Goal: Communication & Community: Answer question/provide support

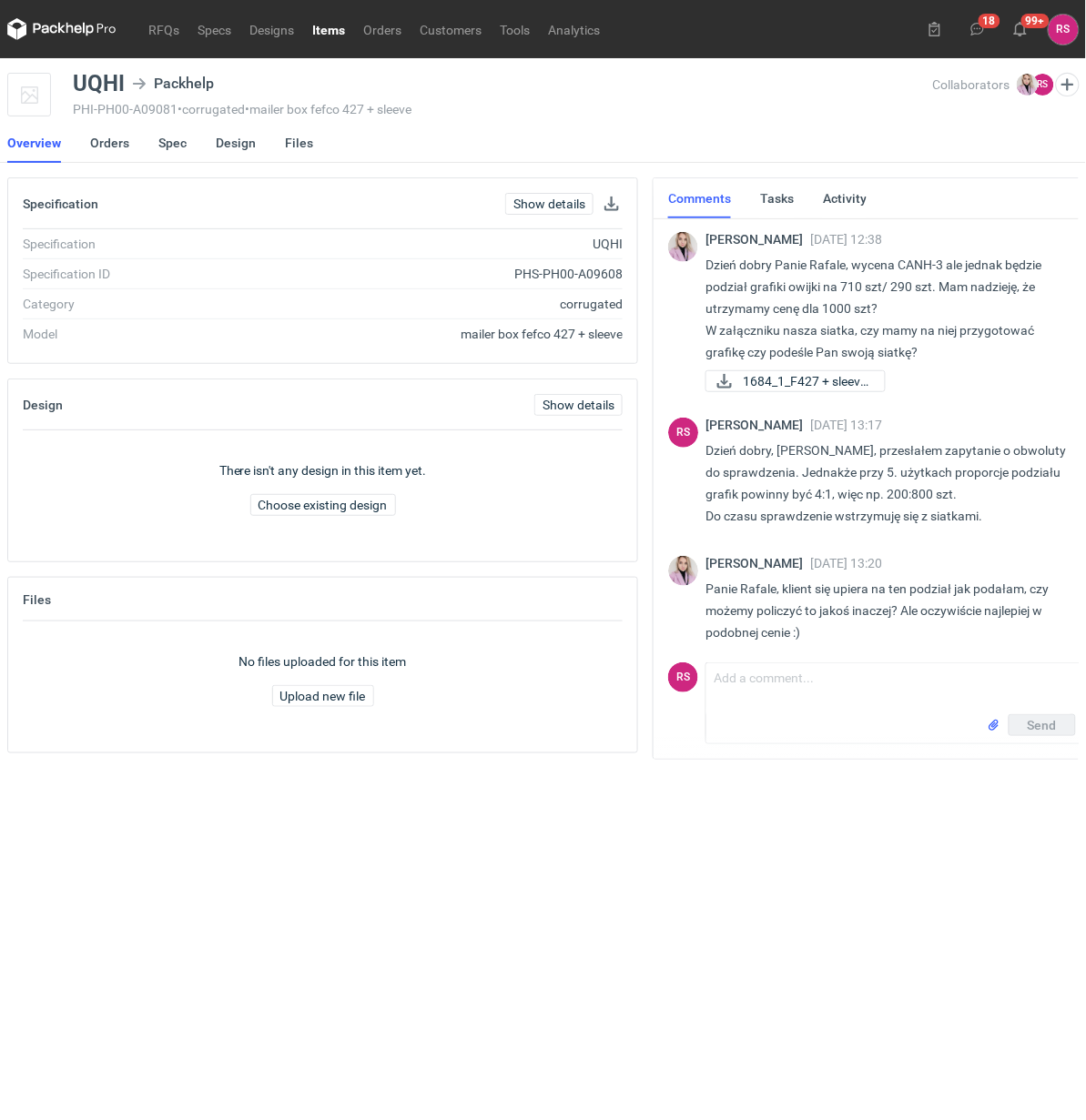
scroll to position [1008, 0]
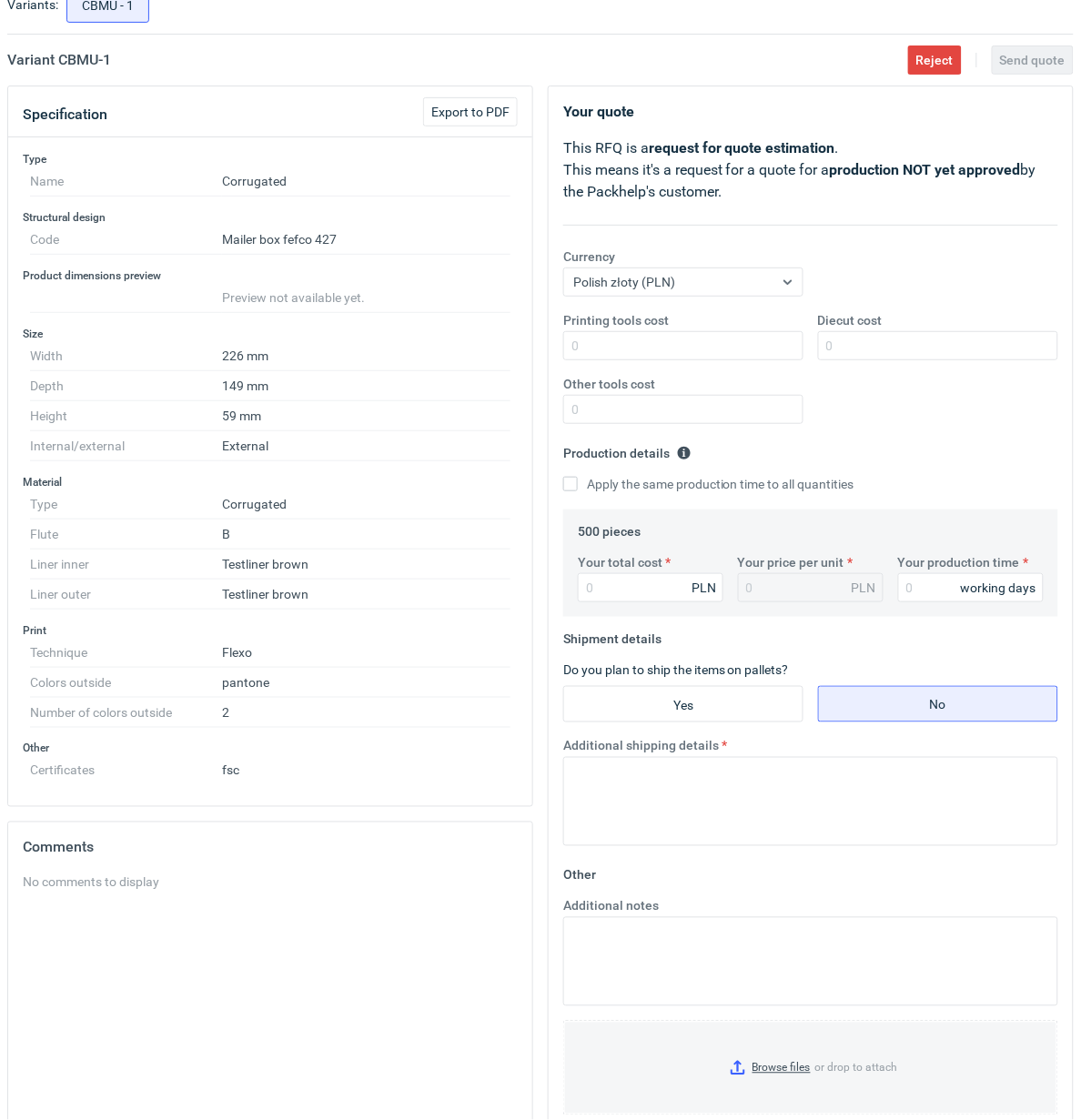
scroll to position [265, 0]
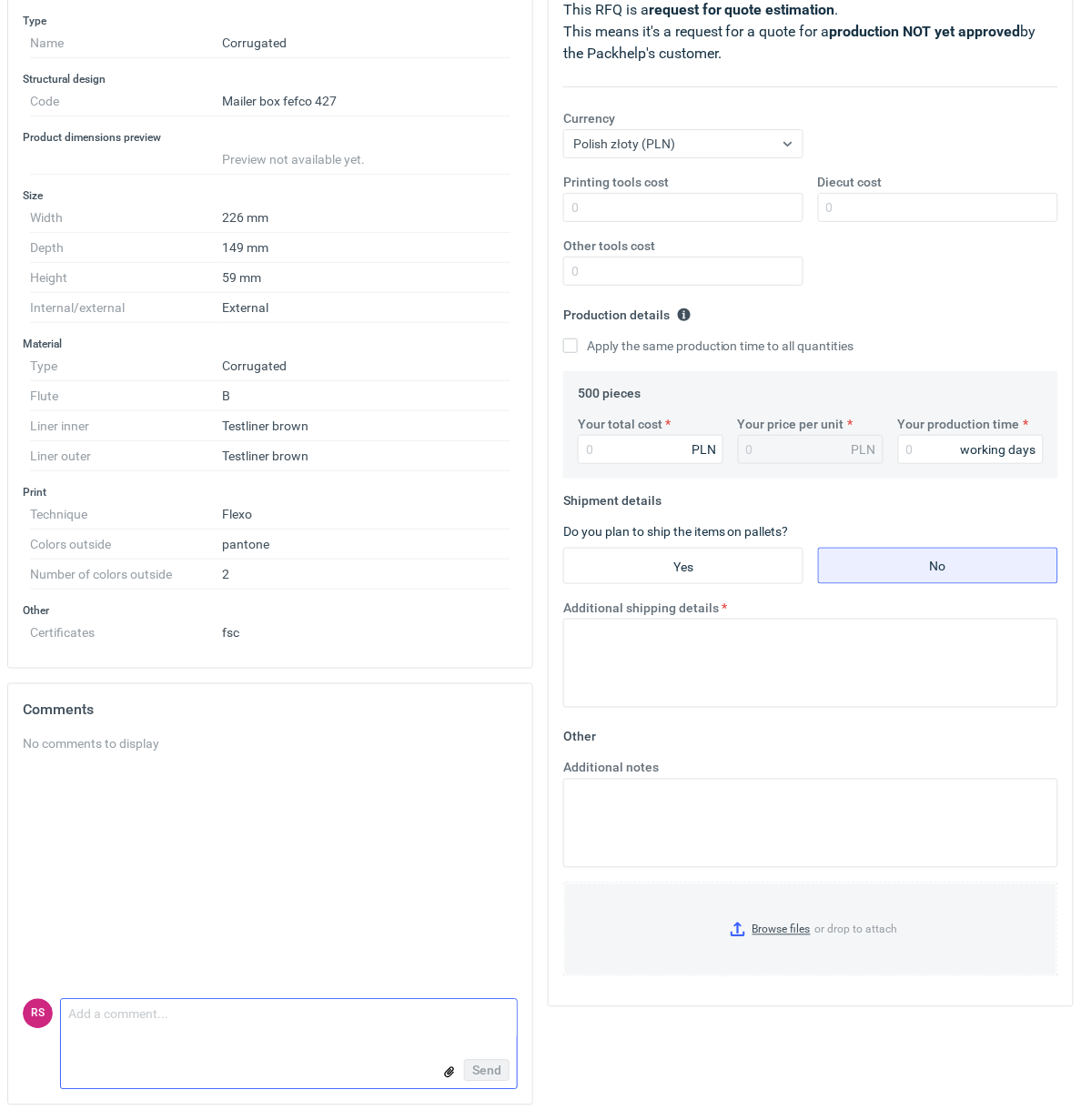
click at [147, 1008] on textarea "Comment message" at bounding box center [289, 1019] width 456 height 38
type textarea "Dzień dobry, poproszę grafikę."
click at [490, 1071] on span "Send" at bounding box center [487, 1071] width 29 height 13
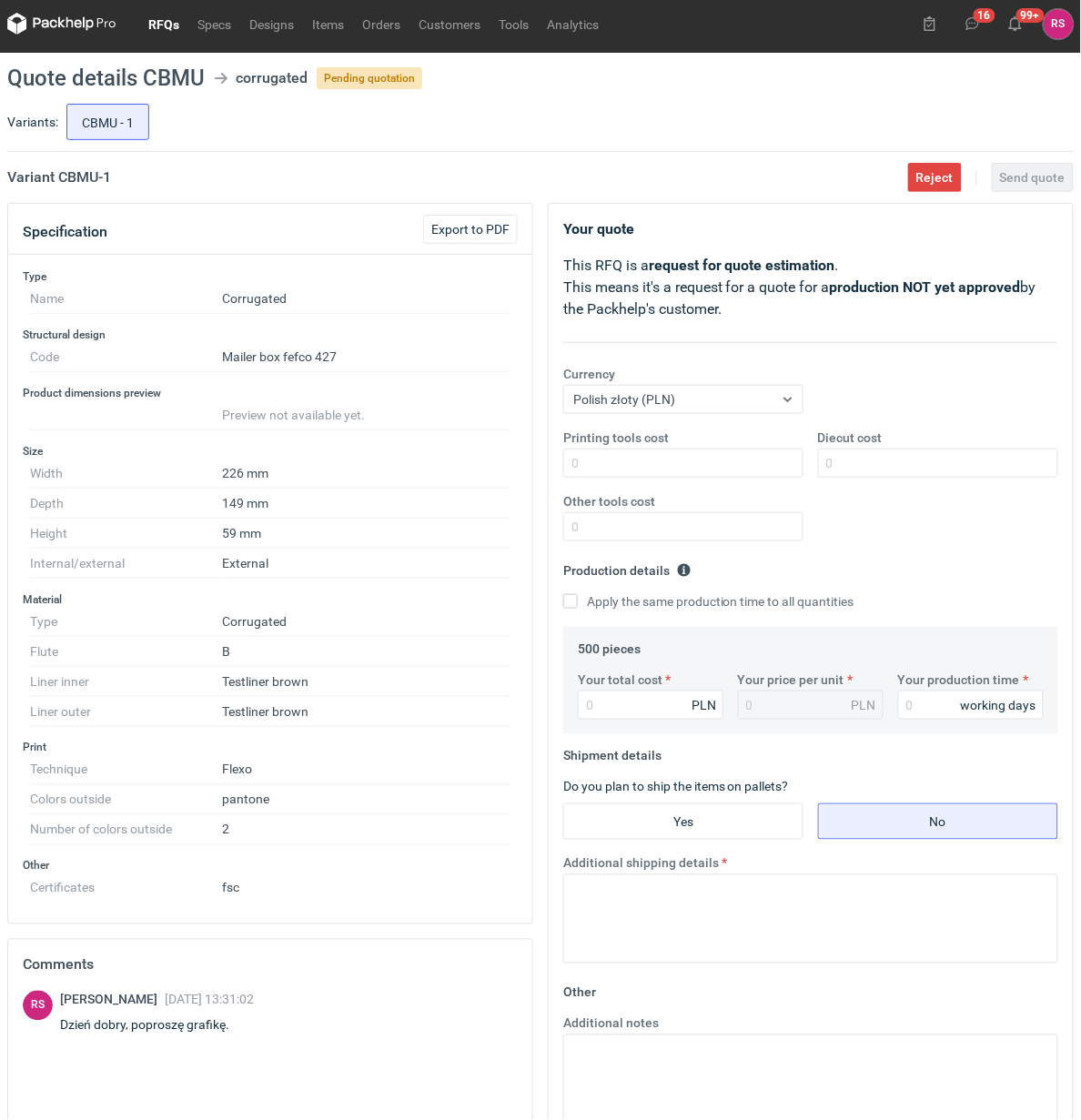
scroll to position [0, 0]
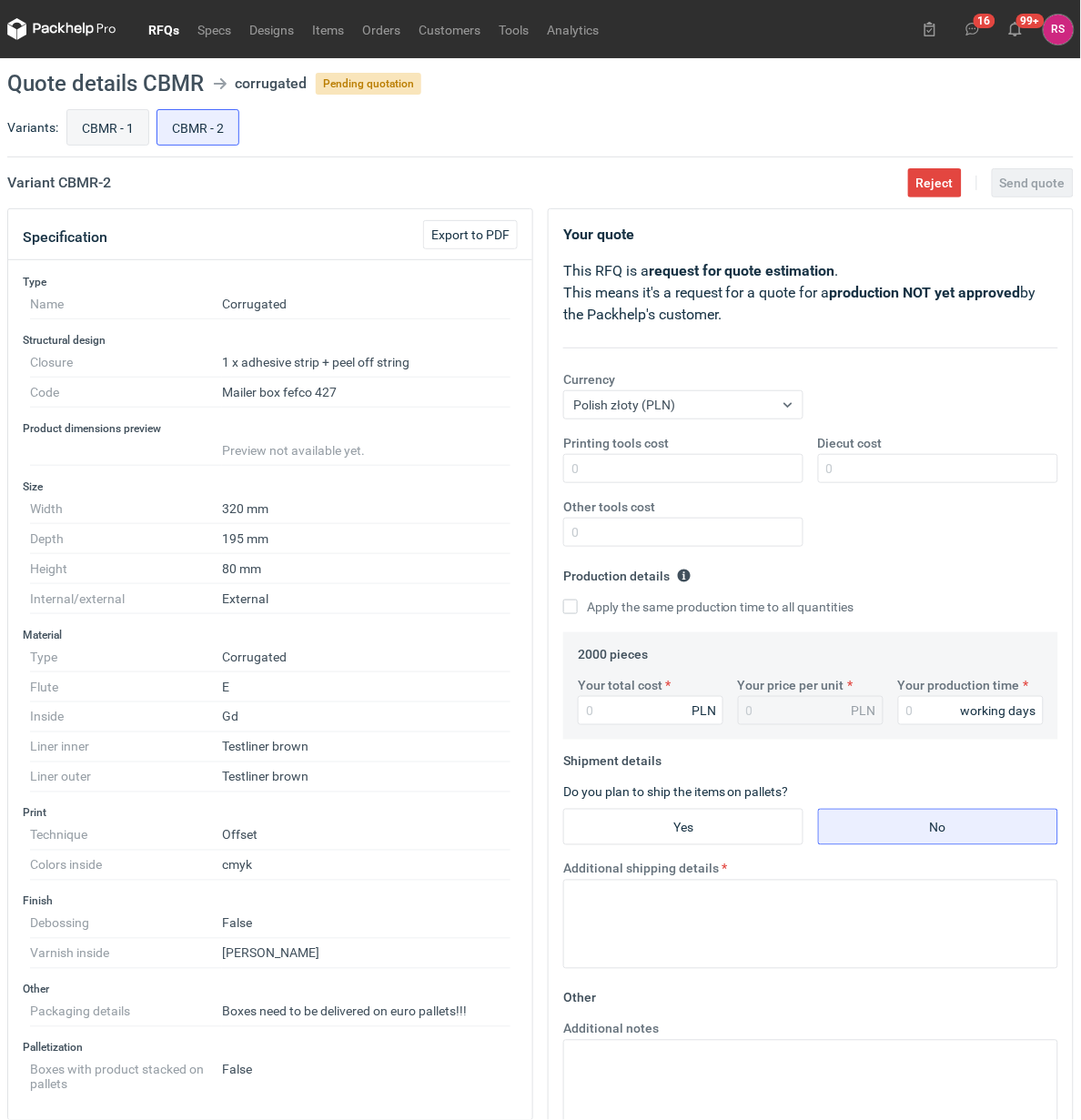
click at [108, 124] on input "CBMR - 1" at bounding box center [107, 127] width 81 height 35
radio input "true"
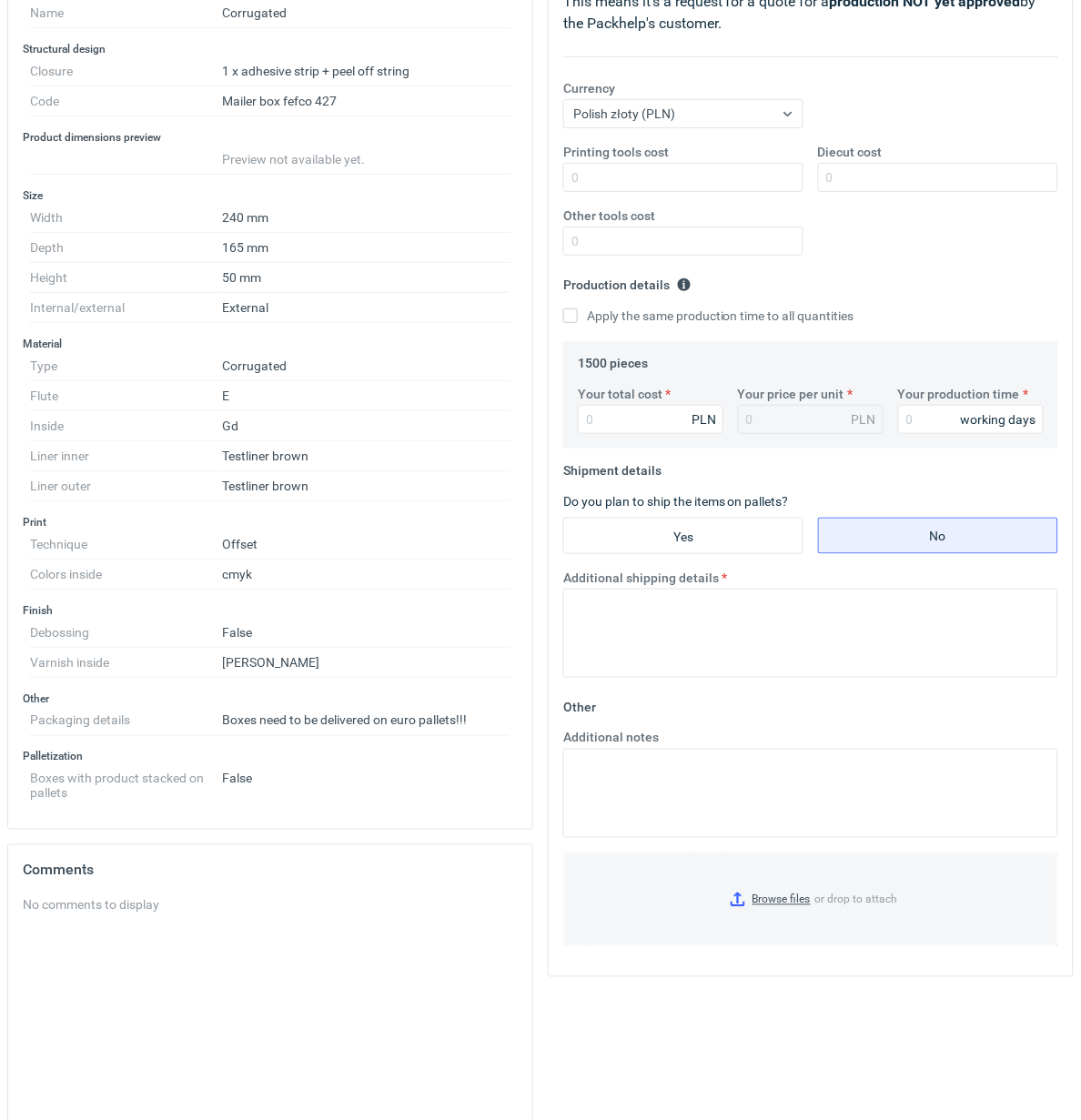
scroll to position [114, 0]
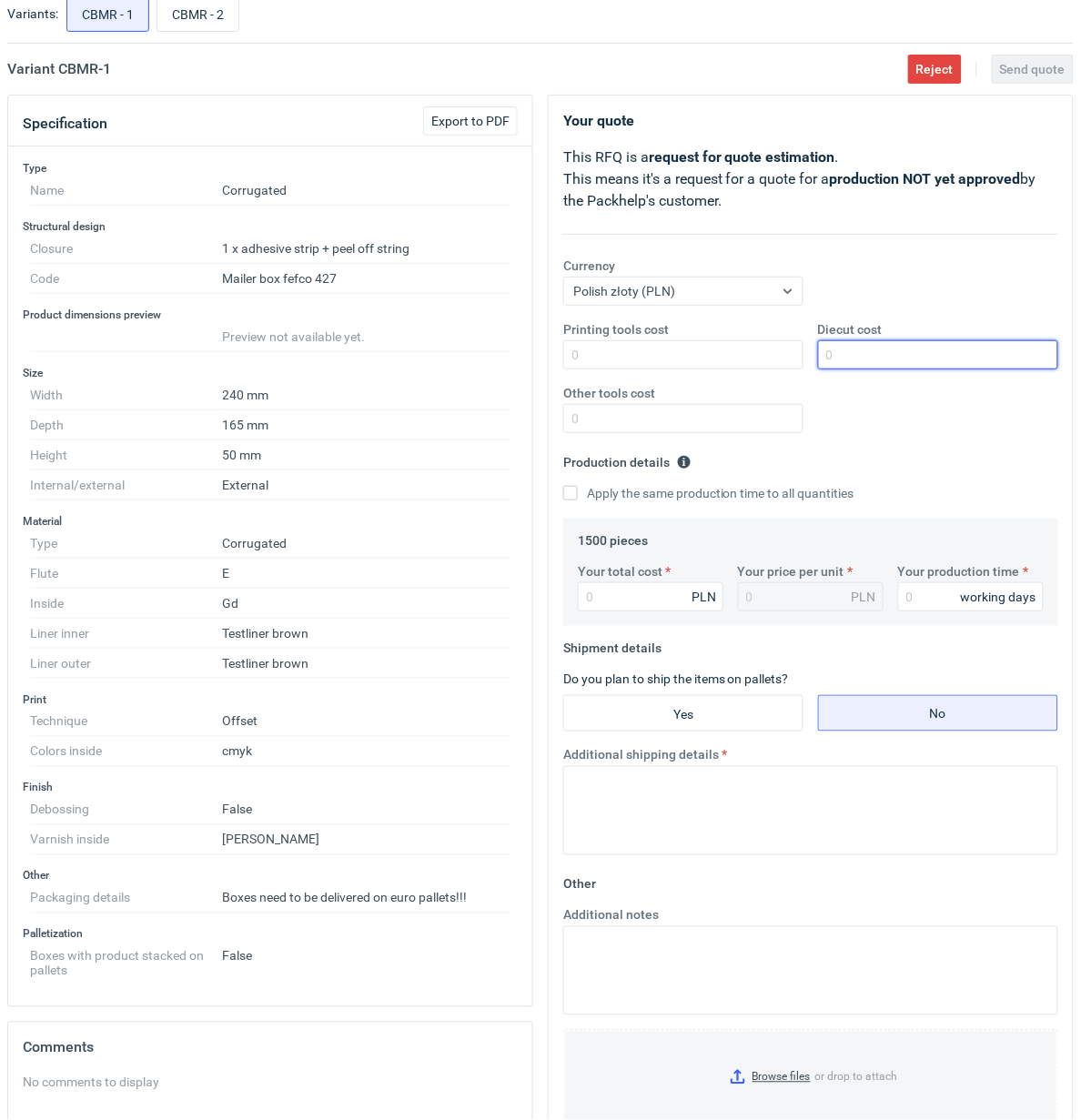
click at [922, 358] on input "Diecut cost" at bounding box center [938, 355] width 241 height 29
type input "500"
click at [563, 486] on input "Apply the same production time to all quantities" at bounding box center [570, 493] width 15 height 15
checkbox input "true"
click at [637, 598] on input "Your total cost" at bounding box center [650, 597] width 146 height 29
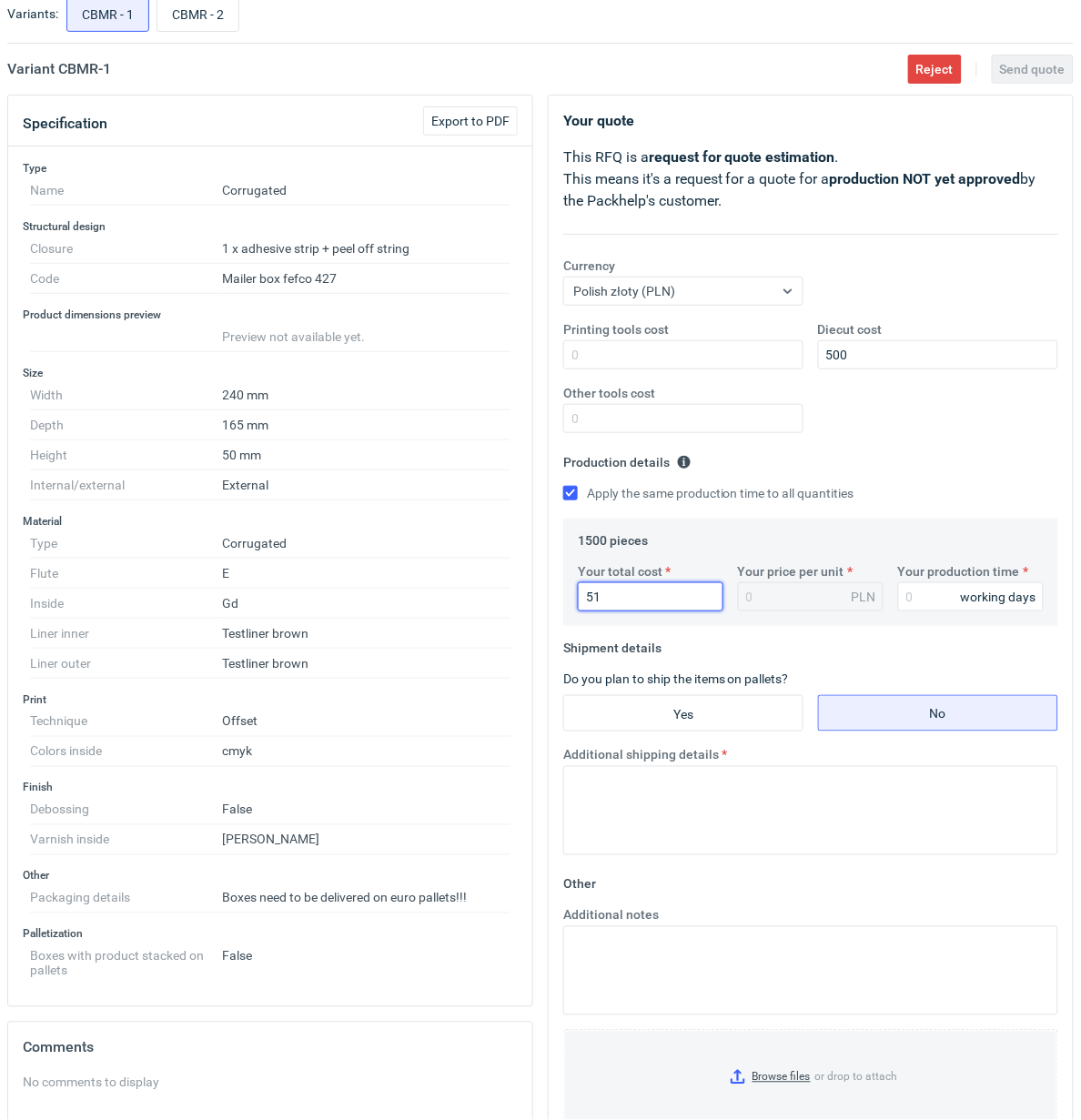
type input "511"
type input "0.34"
type input "5115"
type input "3.41"
type input "5115"
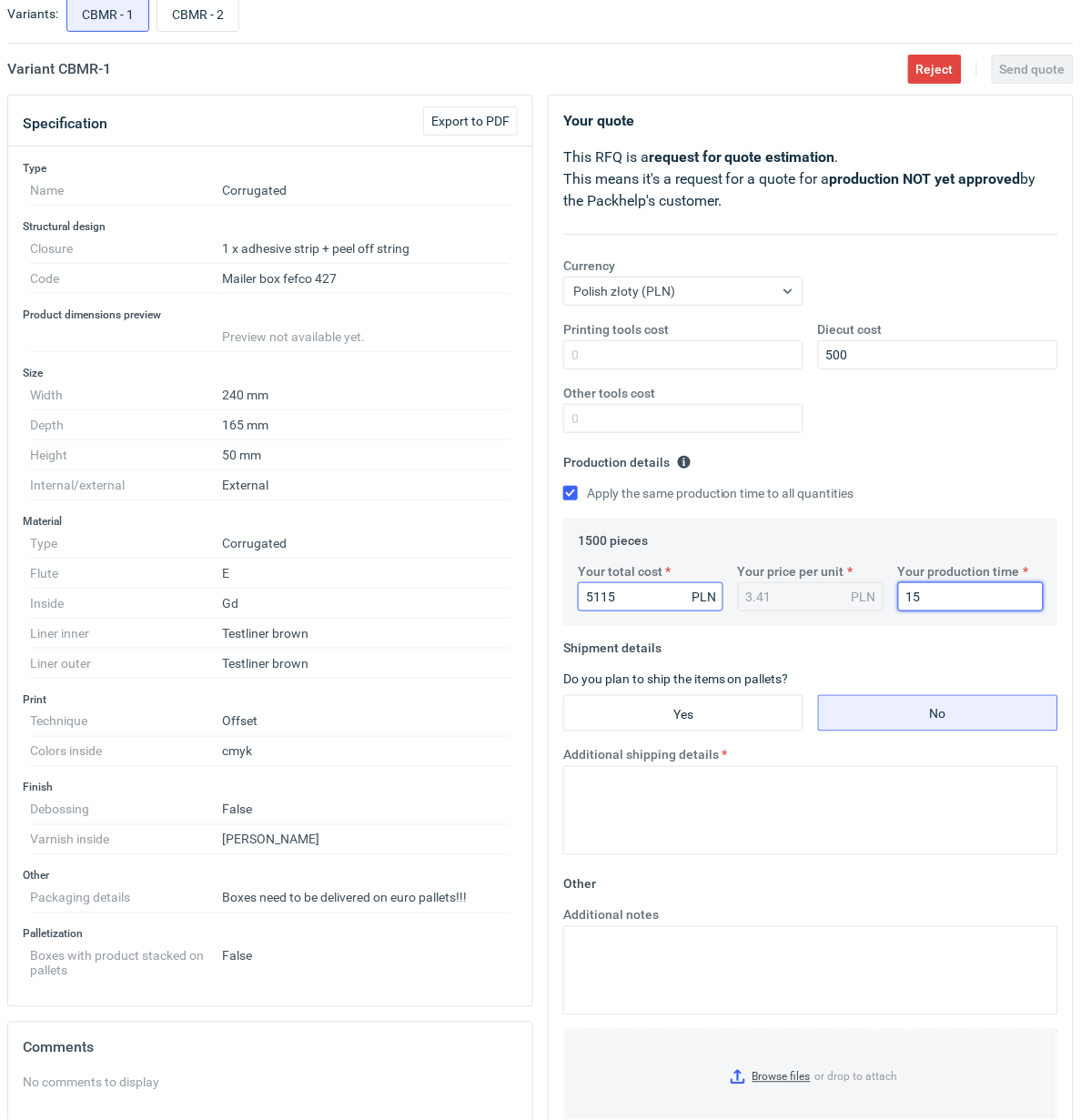
type input "15"
click at [685, 709] on input "Yes" at bounding box center [683, 713] width 239 height 35
radio input "true"
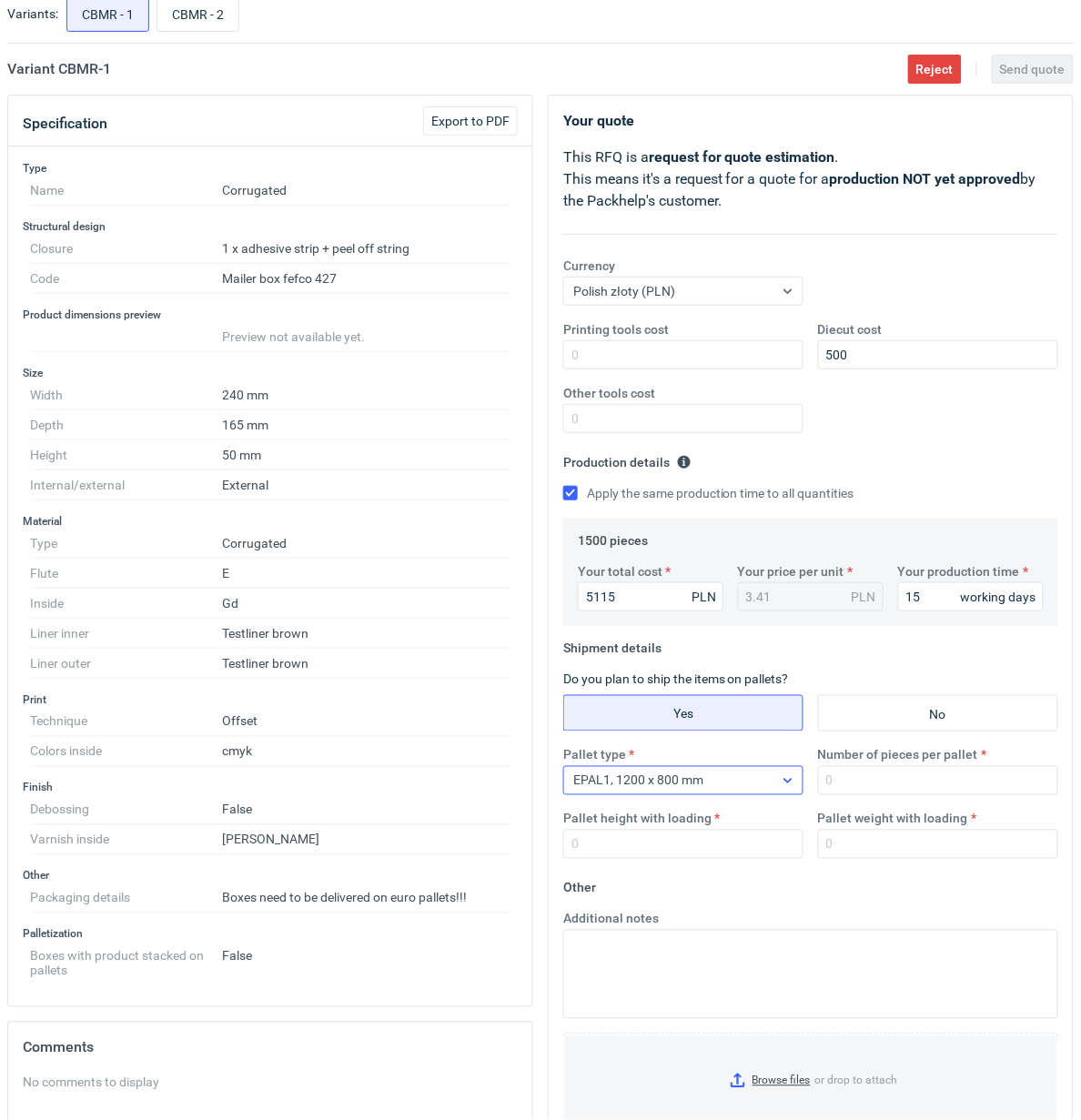
click at [711, 778] on div "EPAL1, 1200 x 800 mm" at bounding box center [669, 780] width 210 height 25
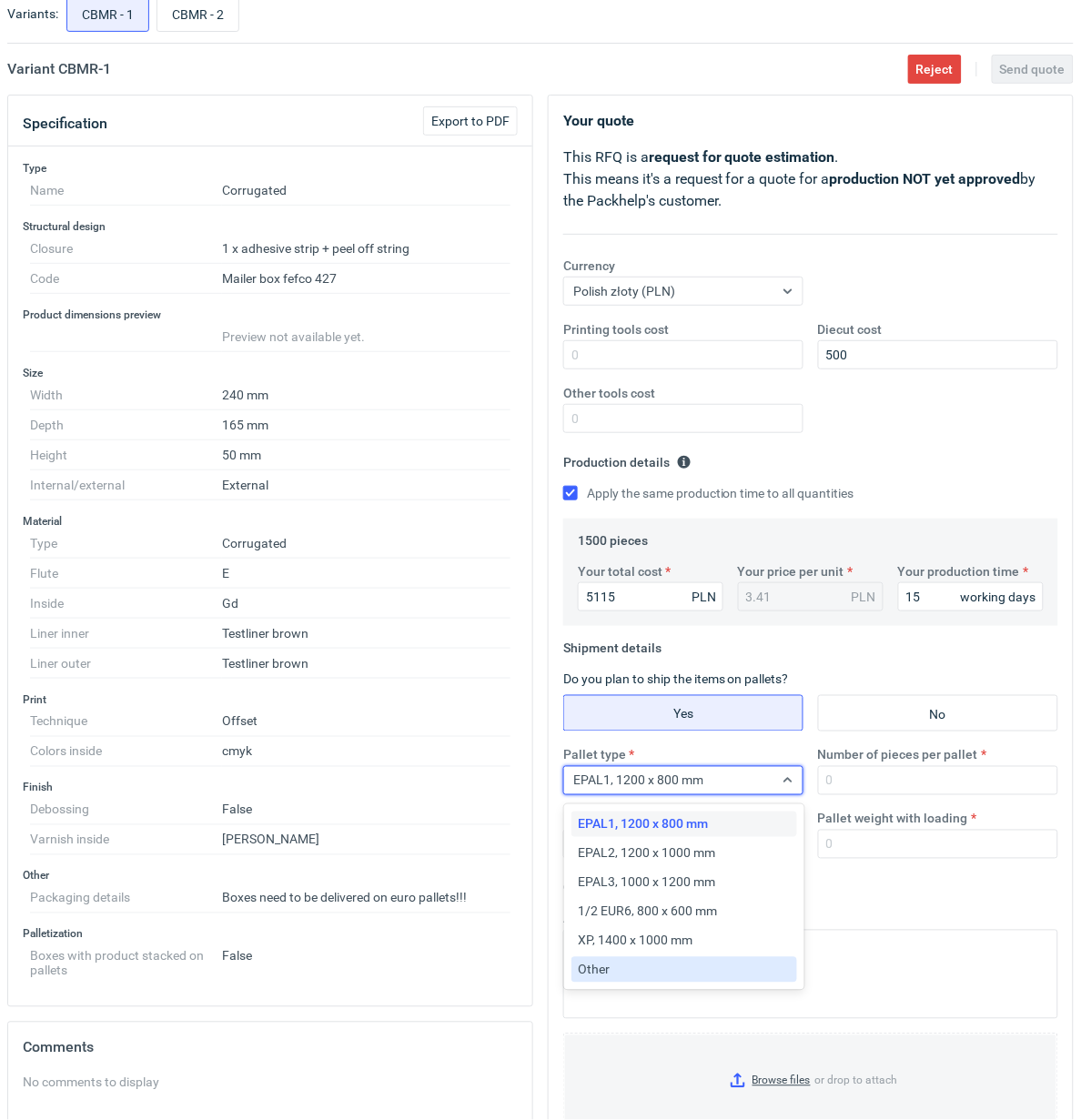
click at [620, 973] on div "Other" at bounding box center [684, 970] width 212 height 18
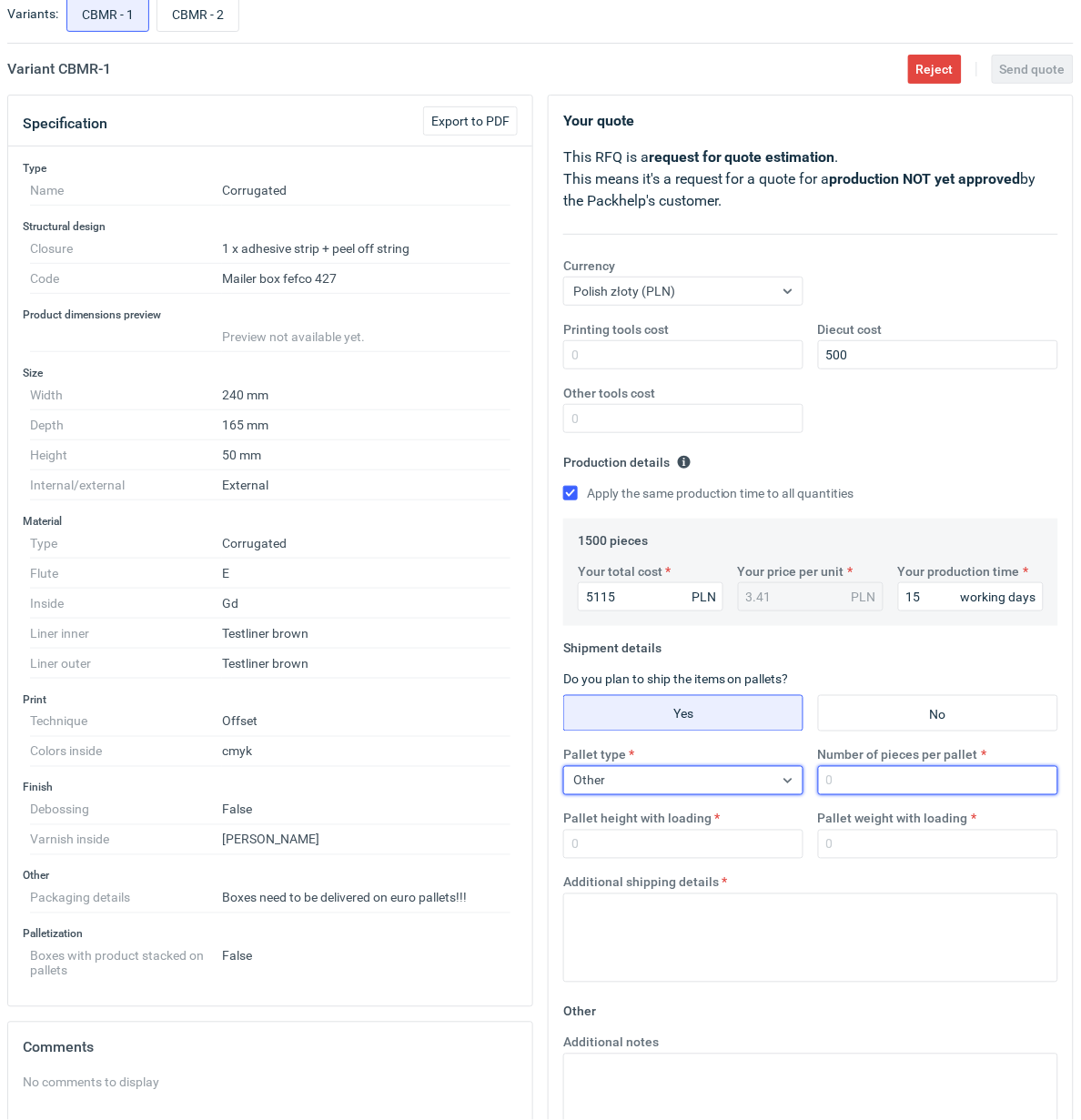
click at [910, 787] on input "Number of pieces per pallet" at bounding box center [938, 781] width 241 height 29
type input "1500"
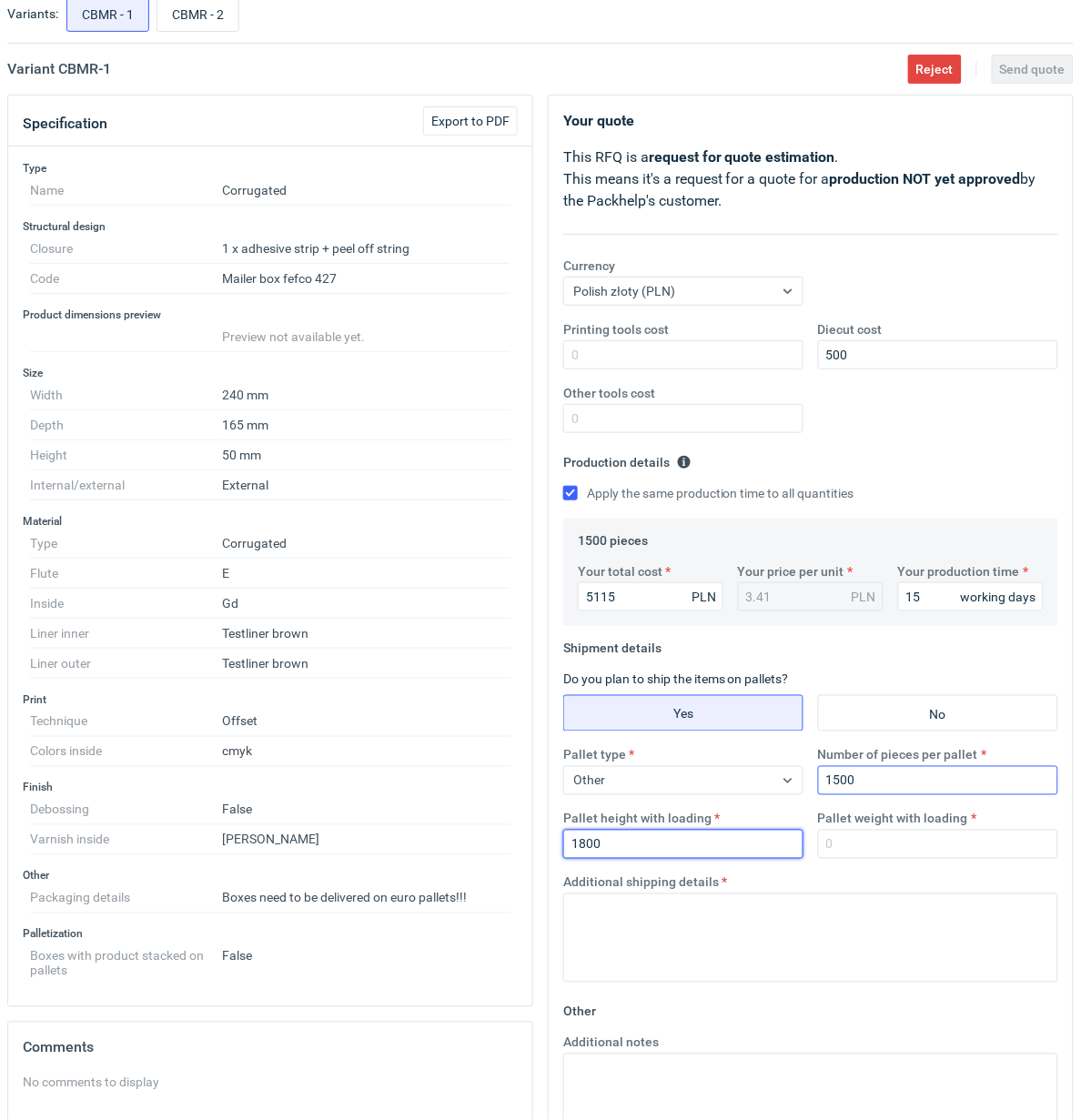
type input "1800"
type input "300"
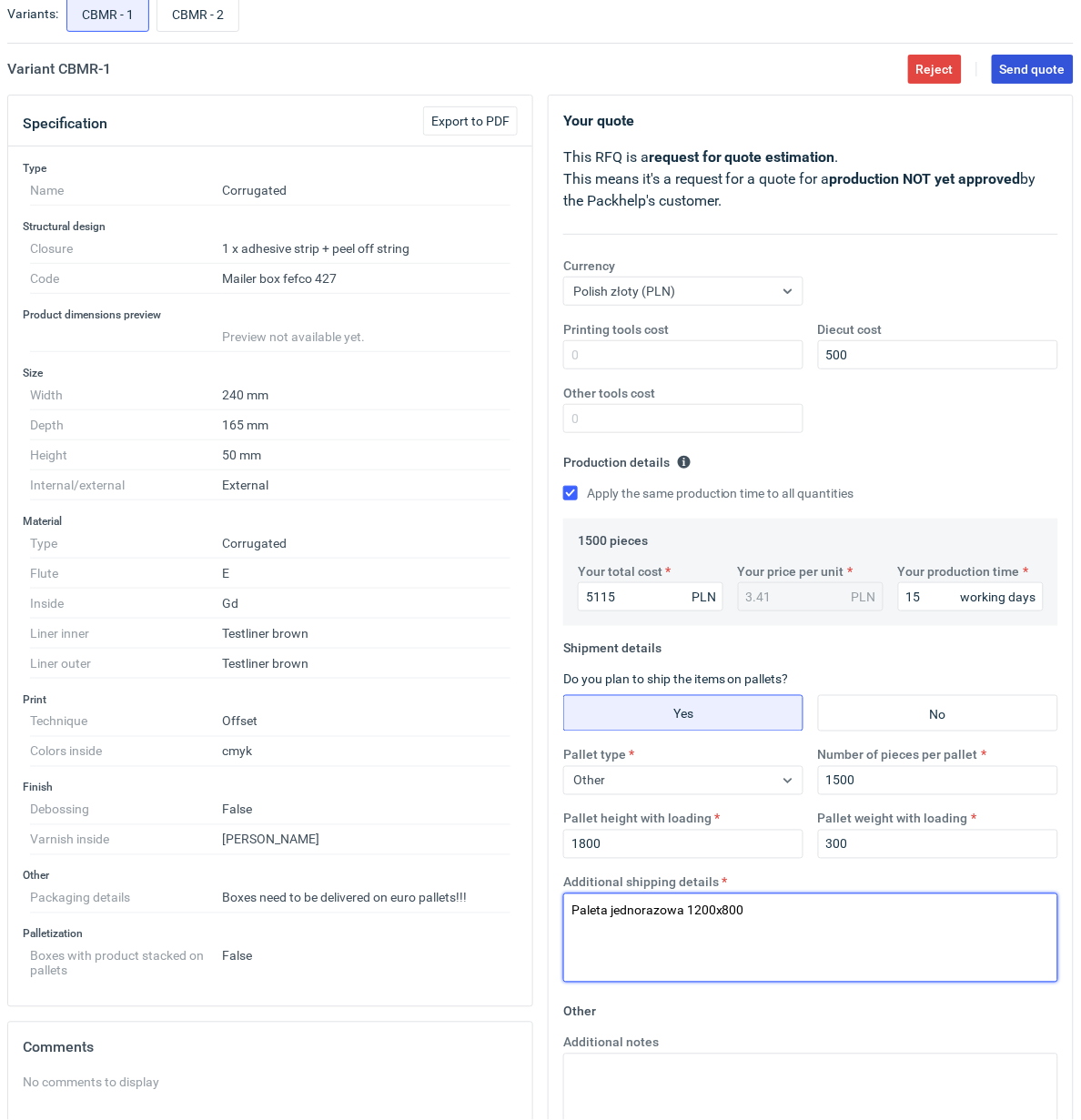
type textarea "Paleta jednorazowa 1200x800"
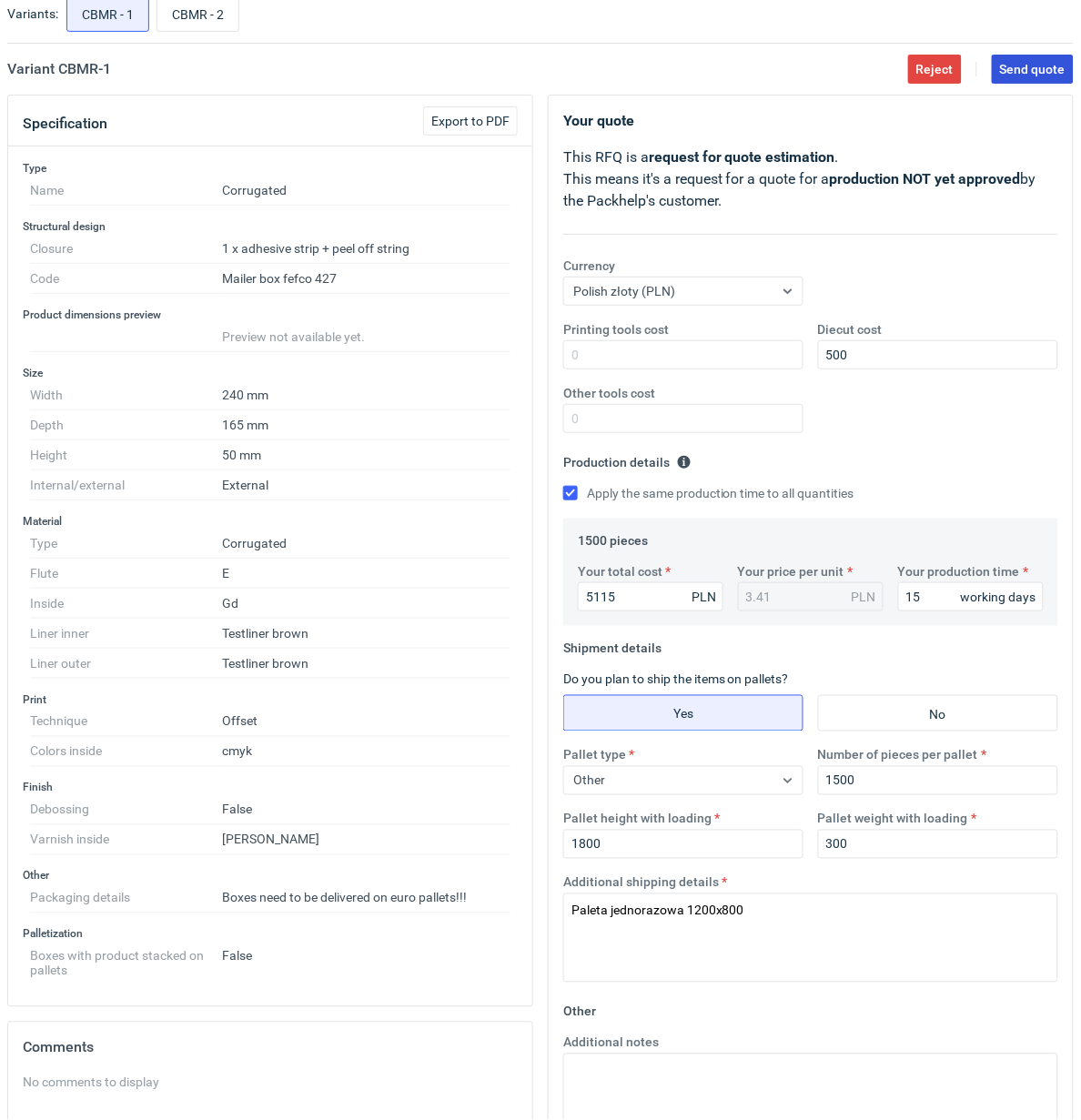
click at [1022, 73] on span "Send quote" at bounding box center [1033, 69] width 66 height 13
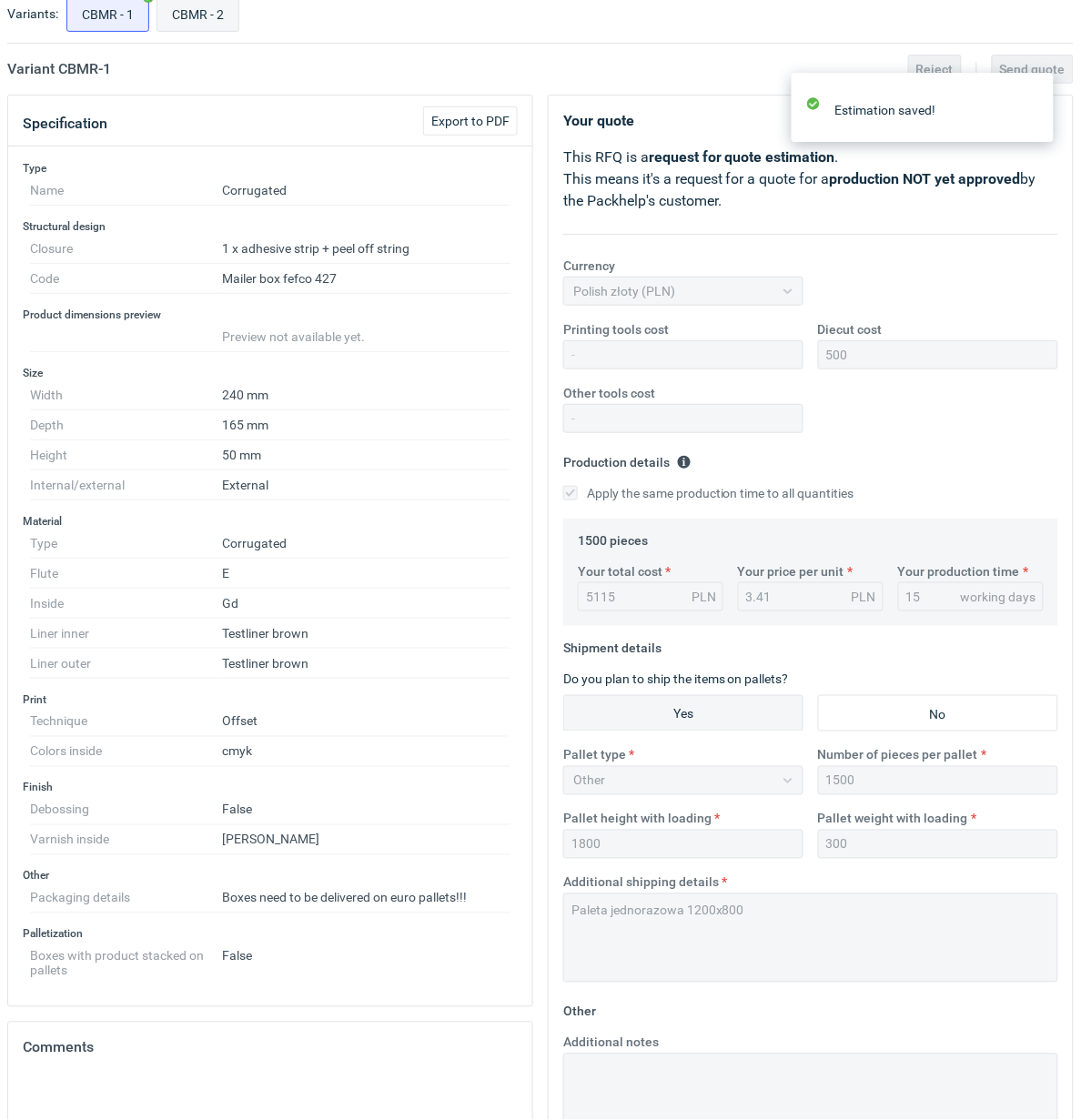
click at [206, 20] on input "CBMR - 2" at bounding box center [197, 14] width 81 height 35
radio input "true"
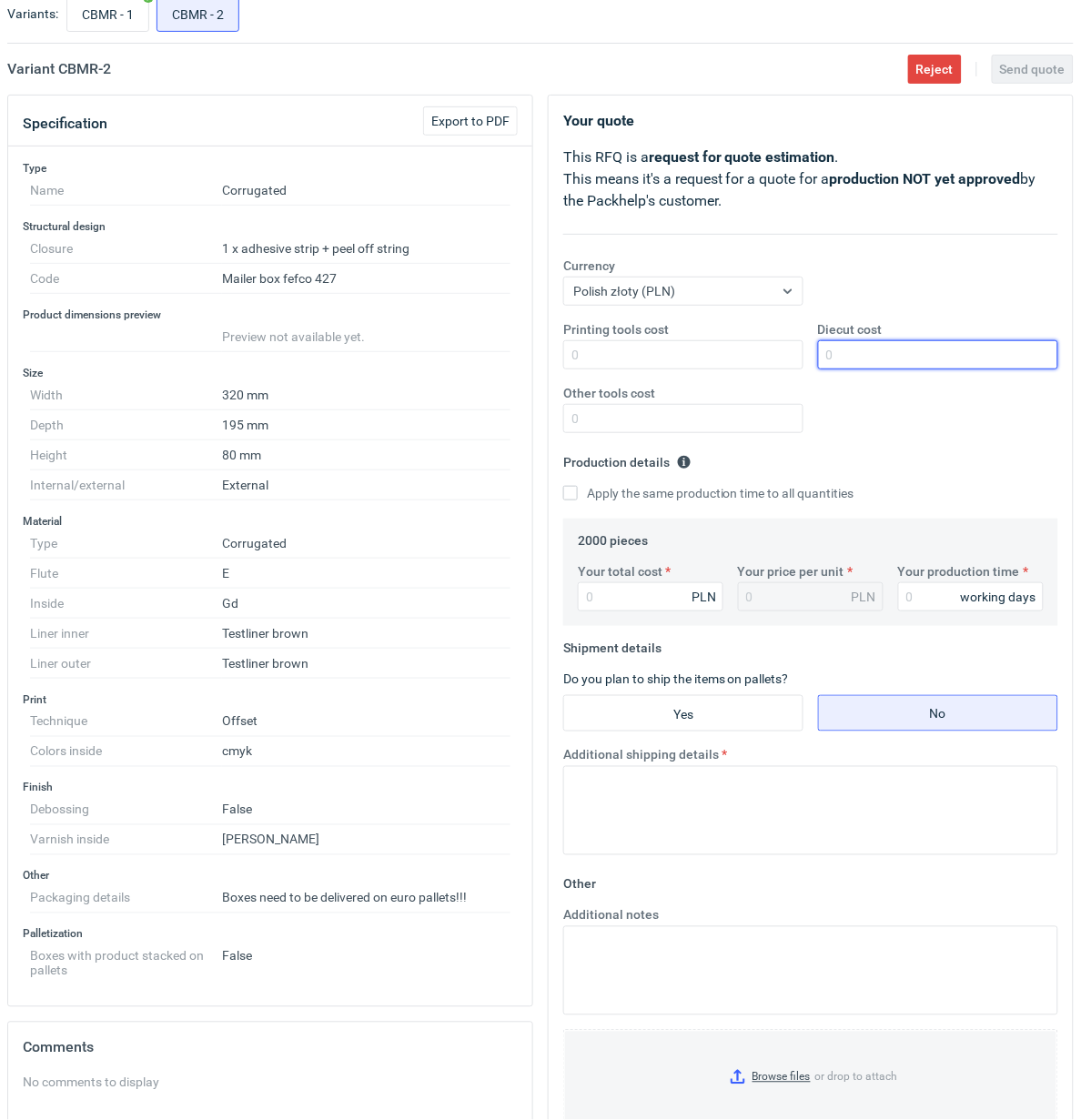
click at [881, 352] on input "Diecut cost" at bounding box center [938, 355] width 241 height 29
type input "600"
click at [563, 486] on input "Apply the same production time to all quantities" at bounding box center [570, 493] width 15 height 15
checkbox input "true"
type input "6840"
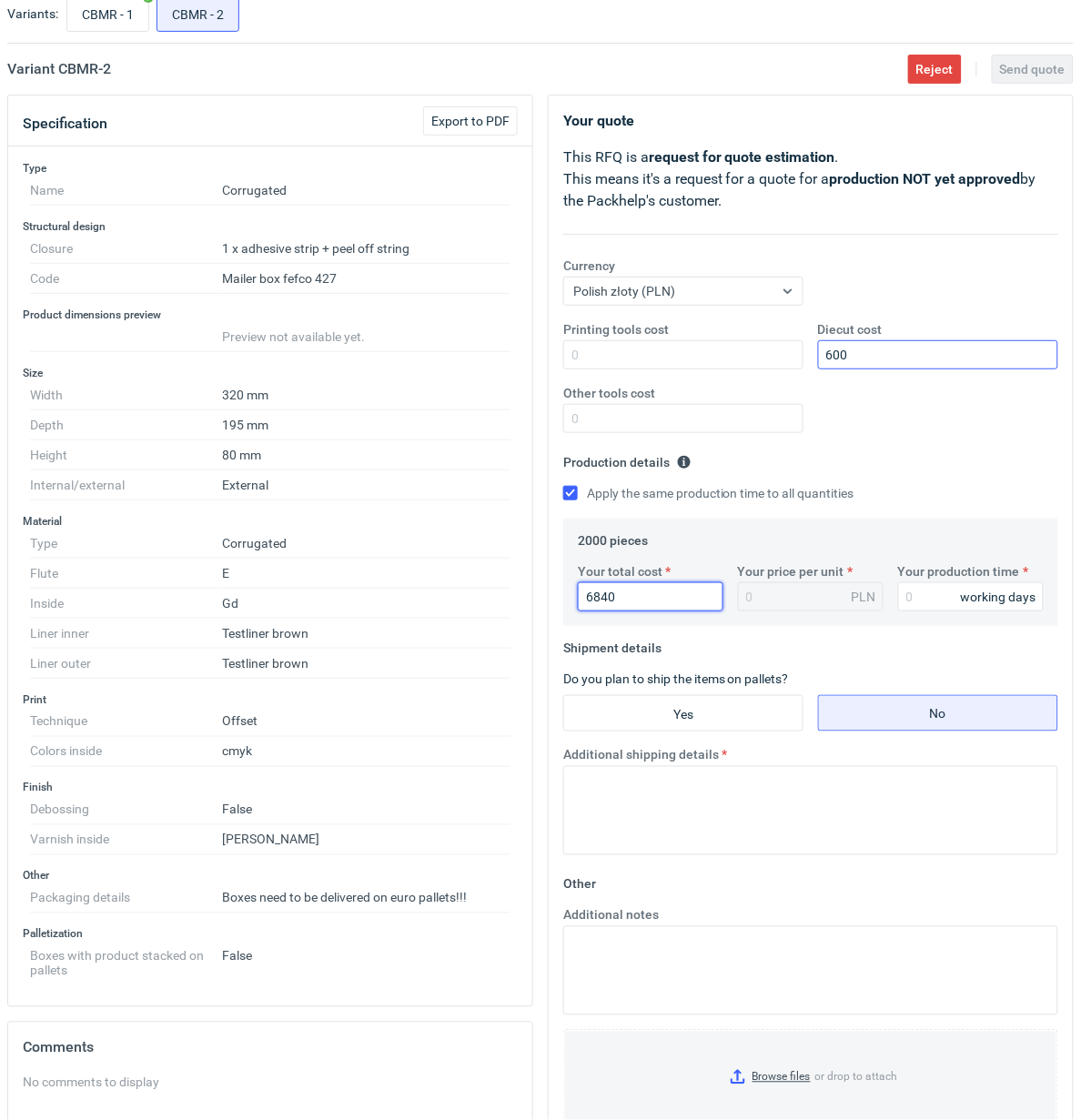
type input "3.42"
type input "6840"
type input "15"
click at [688, 716] on input "Yes" at bounding box center [683, 713] width 239 height 35
radio input "true"
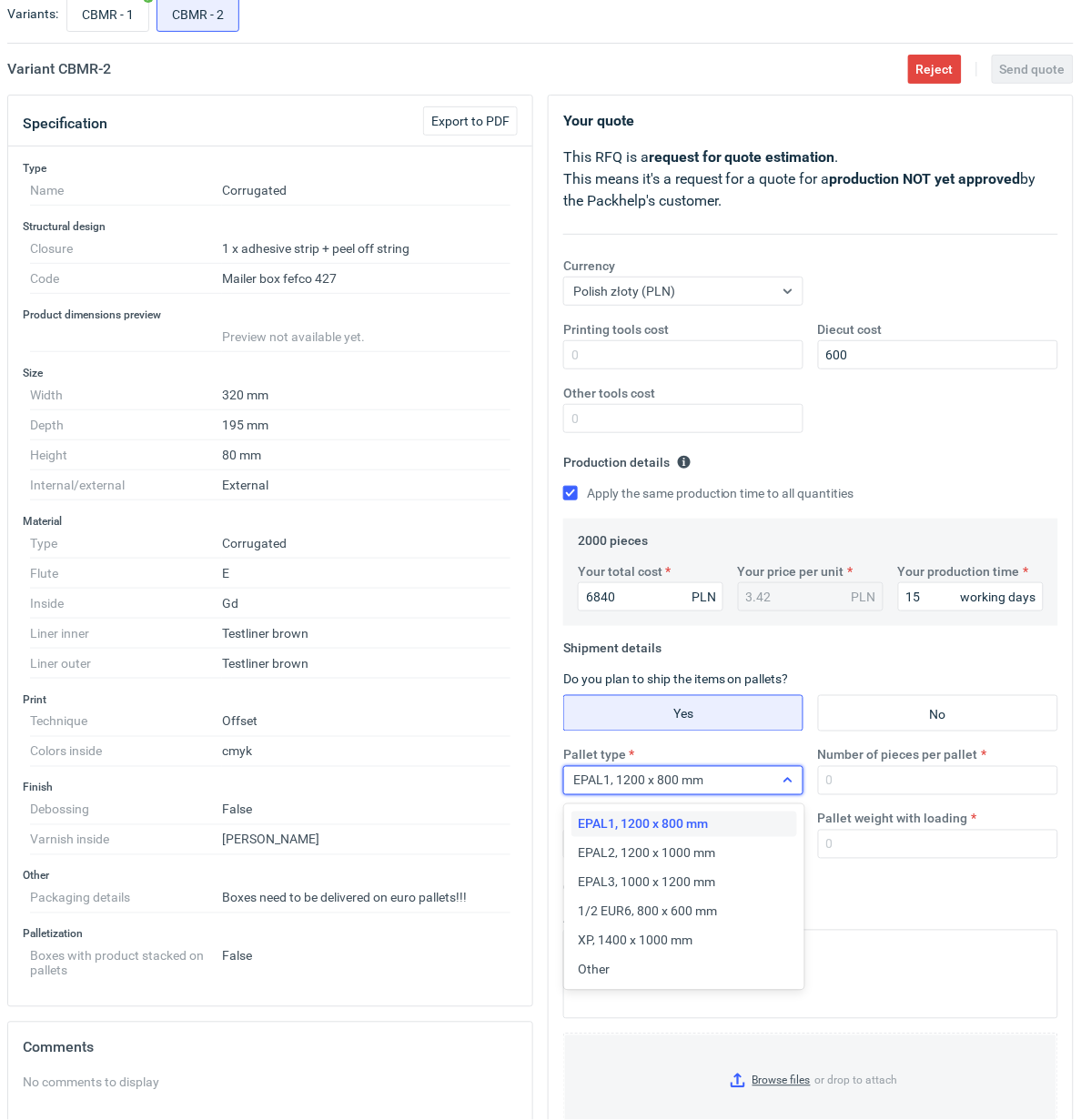
click at [717, 774] on div "EPAL1, 1200 x 800 mm" at bounding box center [669, 780] width 210 height 25
click at [648, 973] on div "Other" at bounding box center [684, 970] width 212 height 18
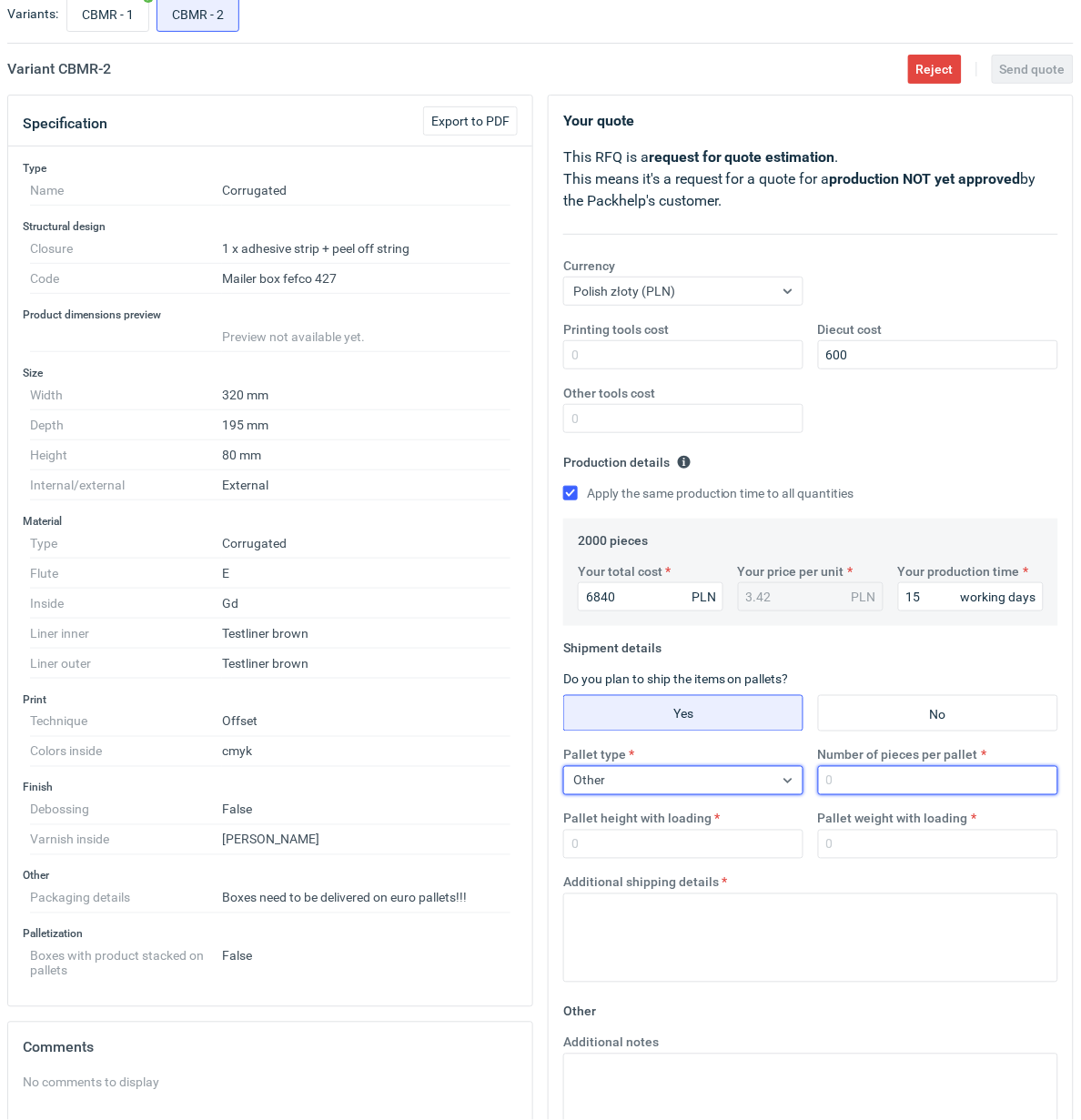
click at [887, 788] on input "Number of pieces per pallet" at bounding box center [938, 781] width 241 height 29
type input "1000"
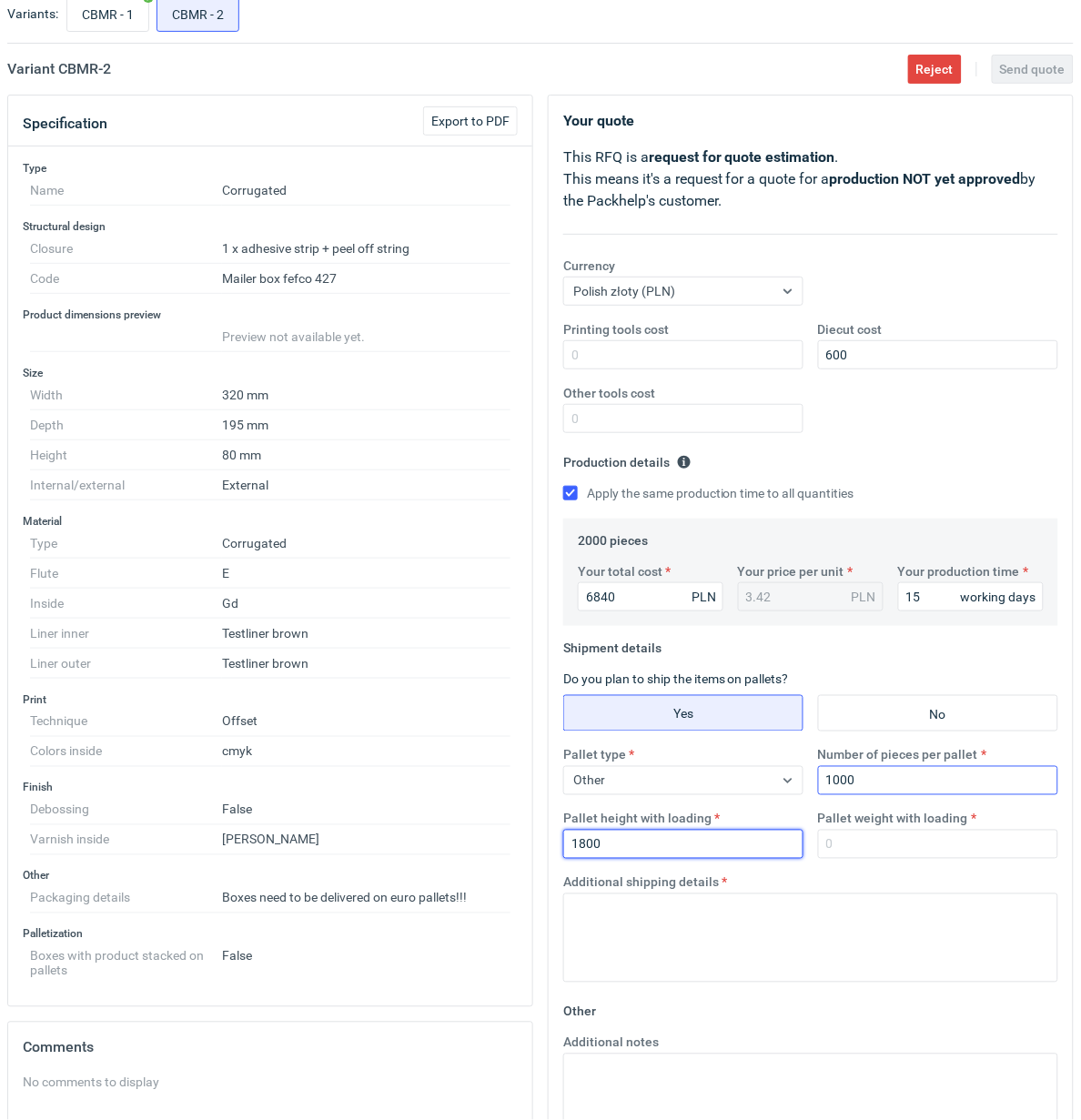
type input "1800"
type input "250"
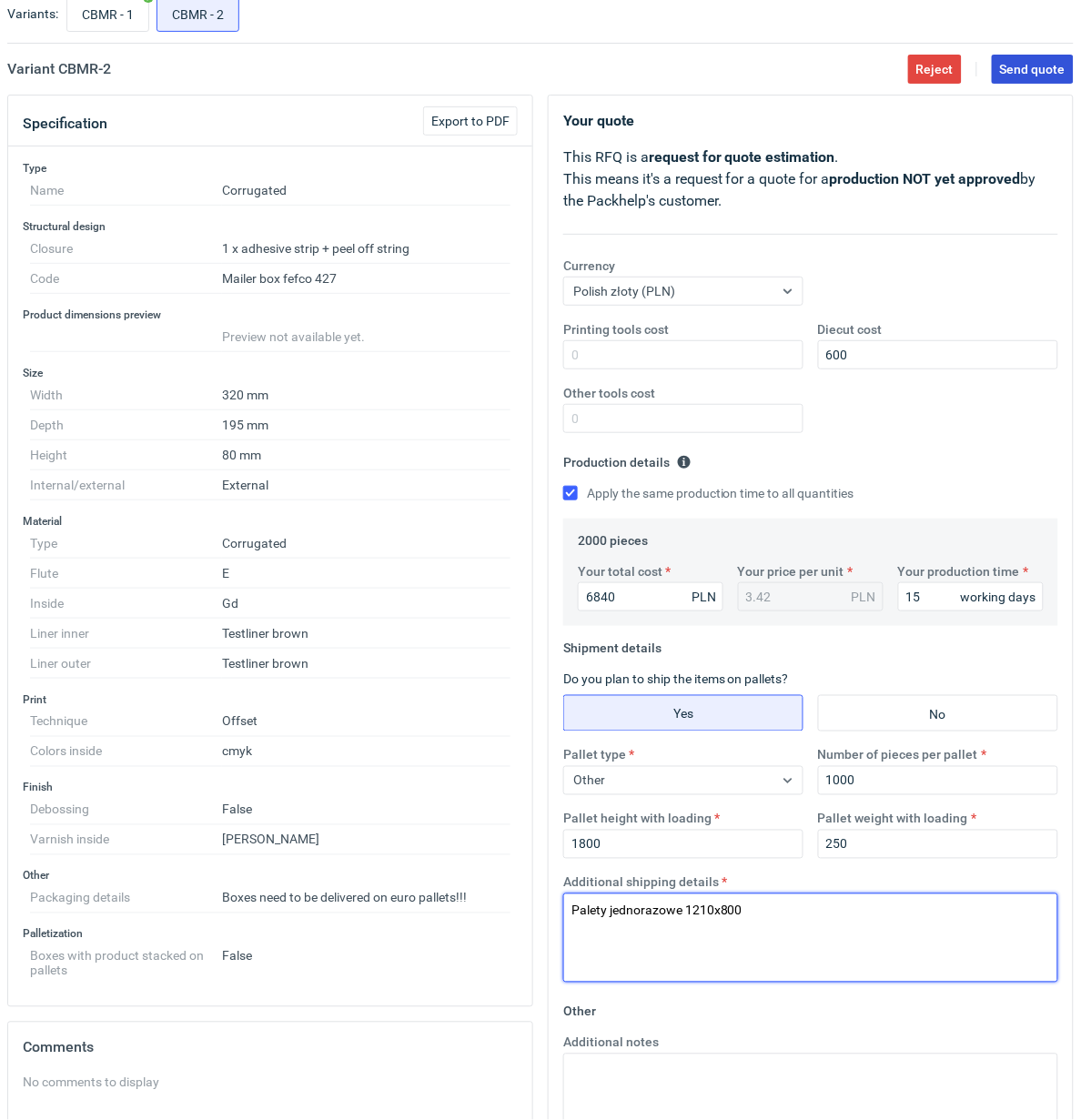
type textarea "Palety jednorazowe 1210x800"
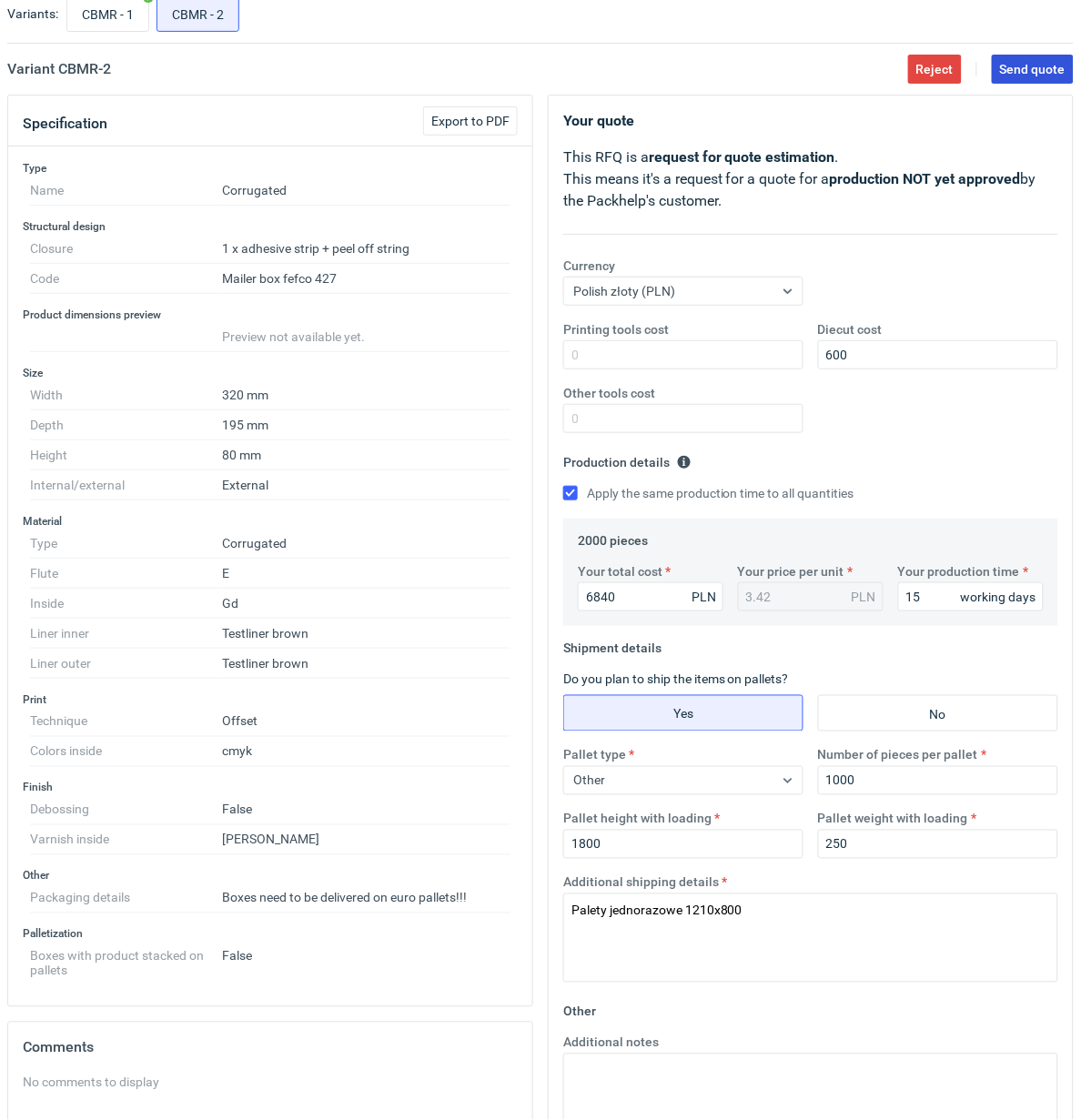
click at [1038, 63] on span "Send quote" at bounding box center [1033, 69] width 66 height 13
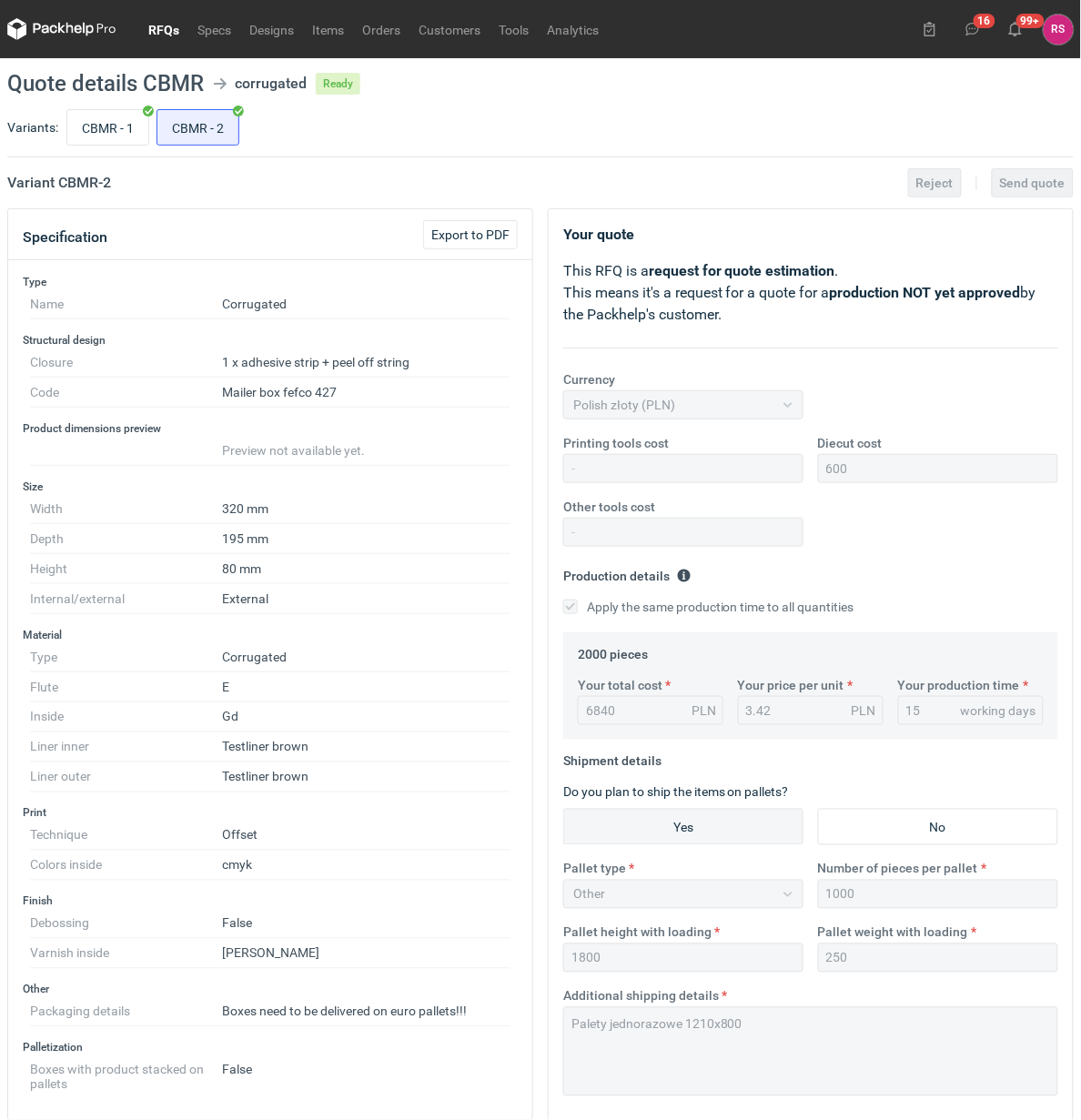
click at [153, 21] on link "RFQs" at bounding box center [163, 29] width 49 height 22
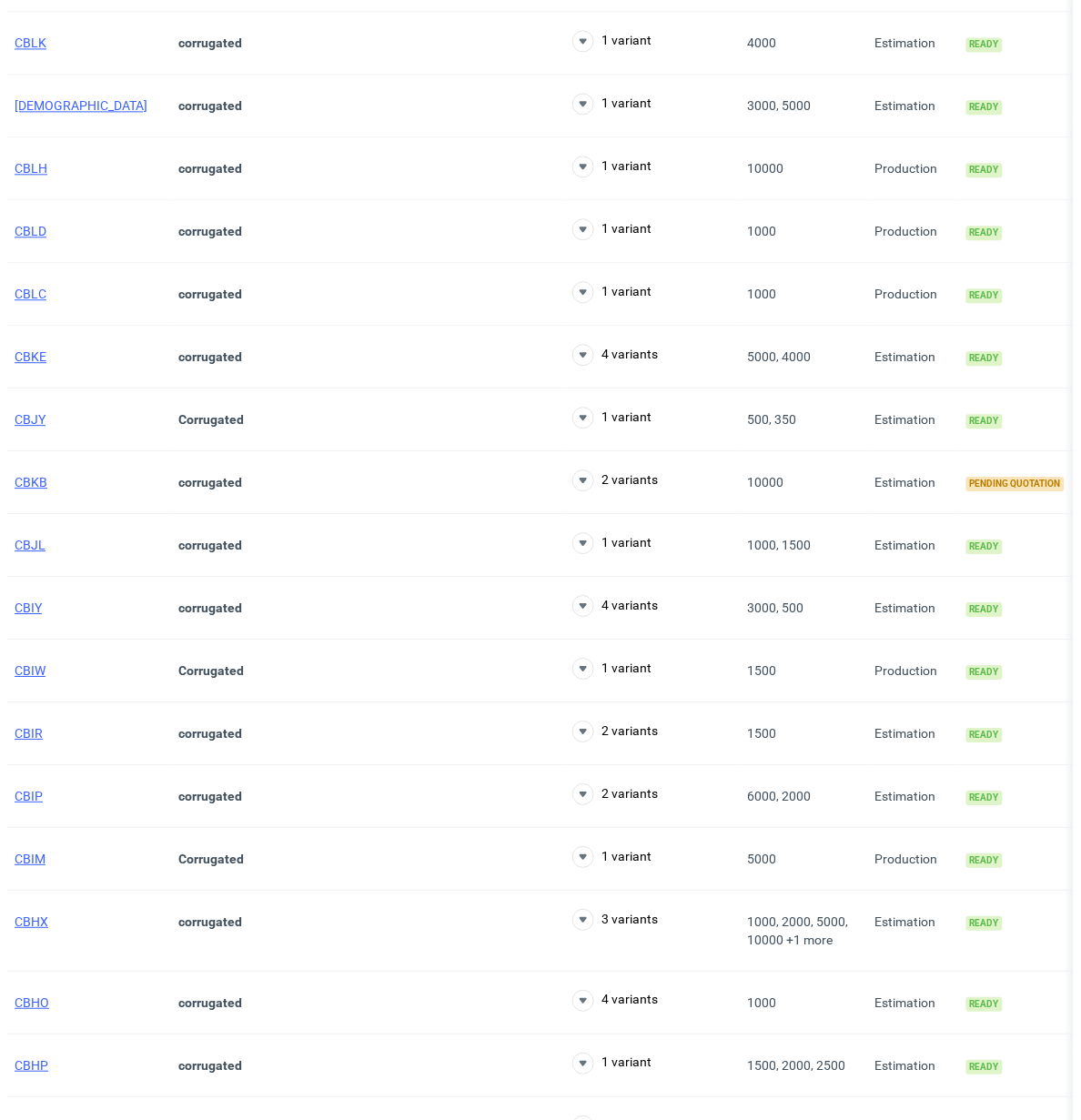
scroll to position [1089, 0]
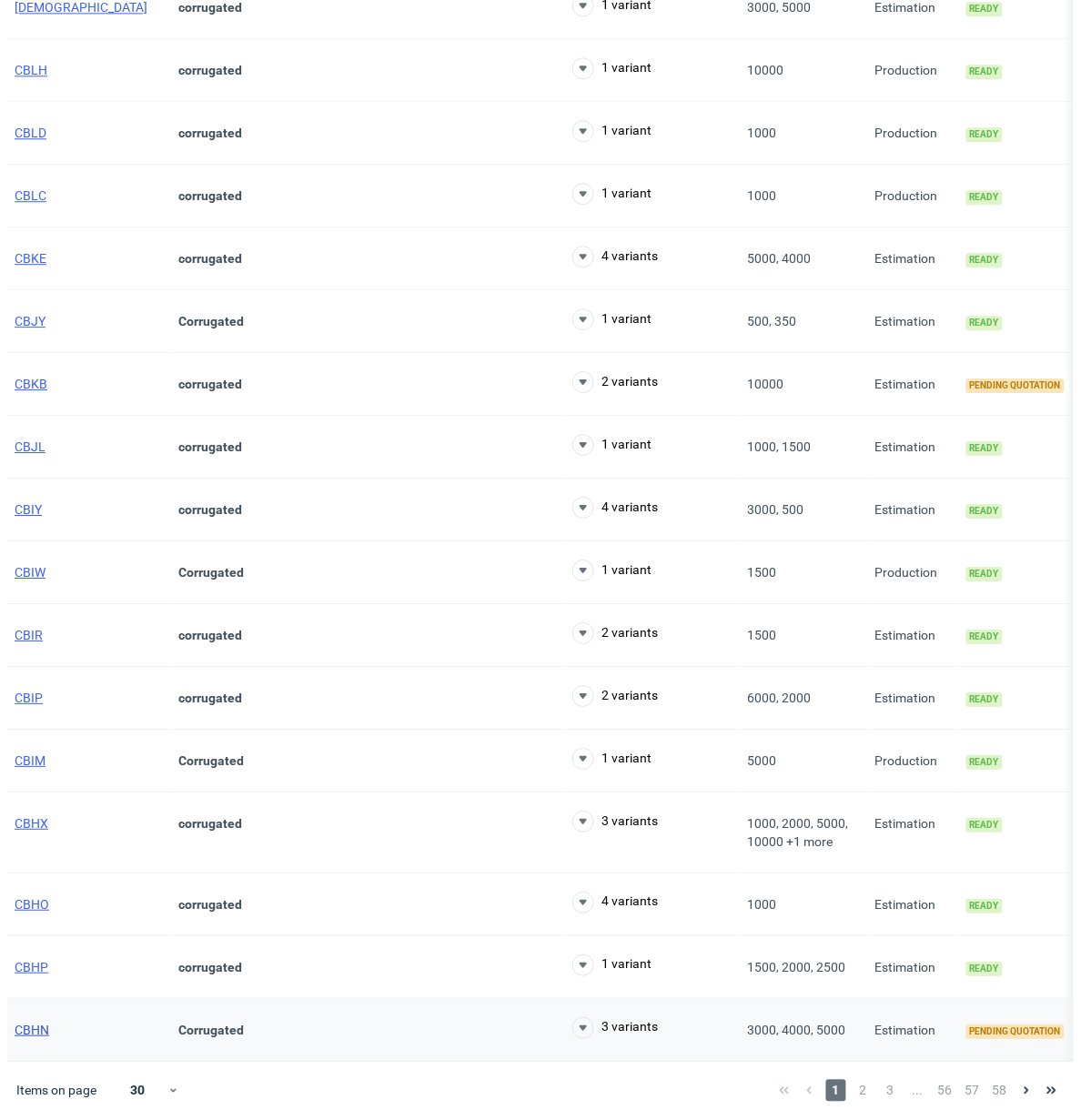
click at [38, 1027] on span "CBHN" at bounding box center [32, 1030] width 35 height 15
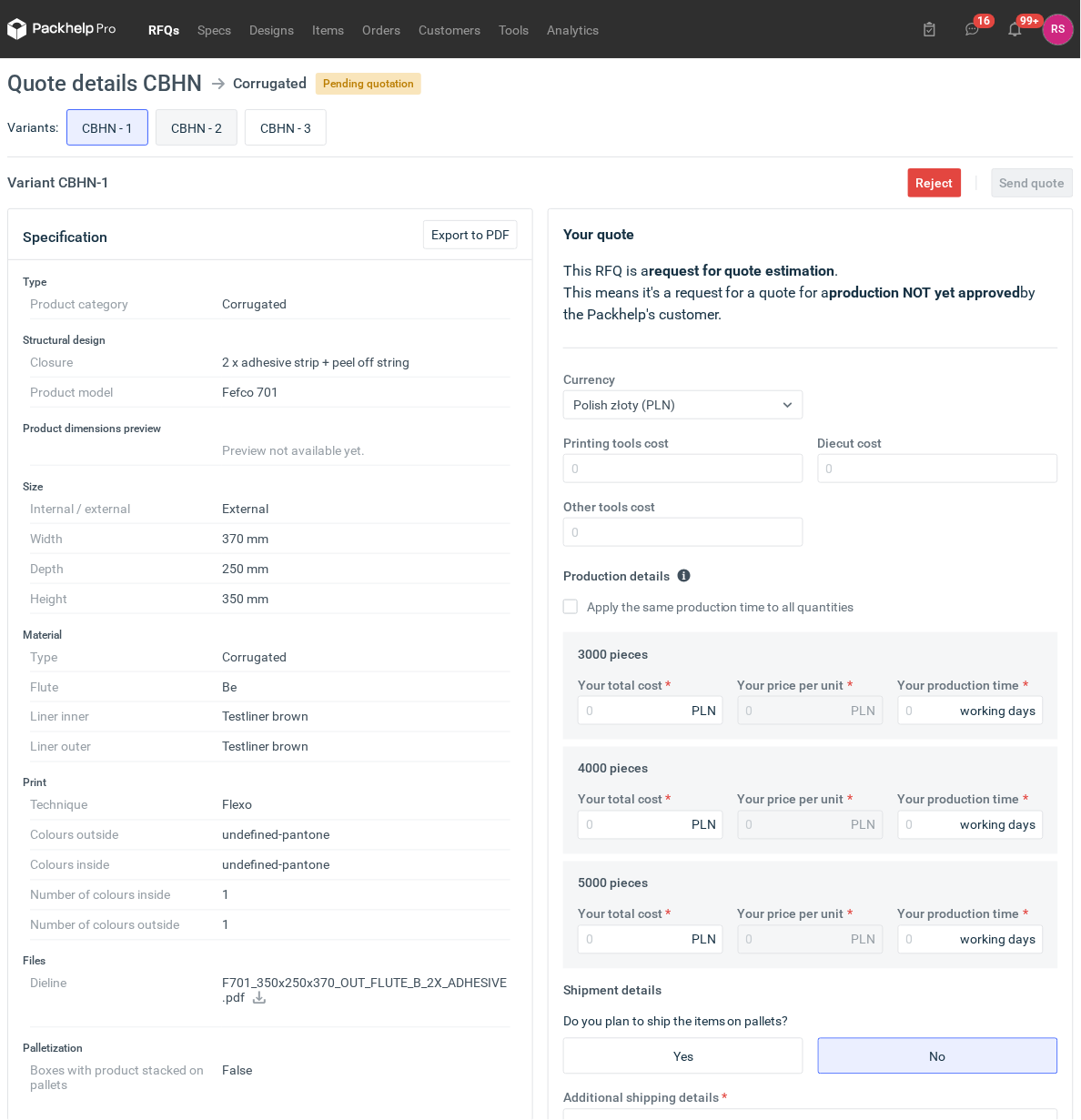
click at [193, 124] on input "CBHN - 2" at bounding box center [196, 127] width 81 height 35
radio input "true"
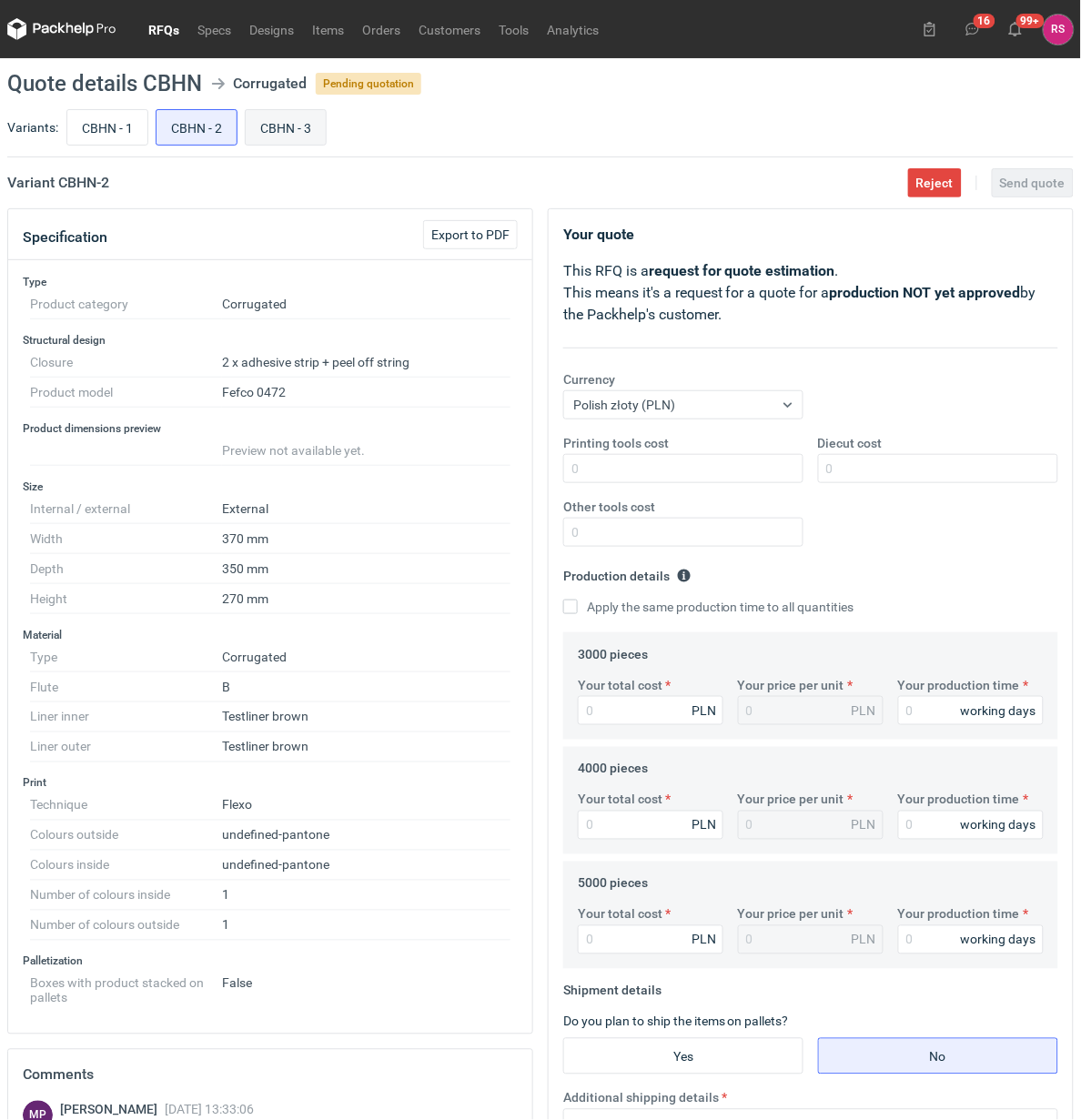
click at [288, 129] on input "CBHN - 3" at bounding box center [285, 127] width 81 height 35
radio input "true"
click at [212, 133] on input "CBHN - 2" at bounding box center [196, 127] width 81 height 35
radio input "true"
click at [108, 121] on input "CBHN - 1" at bounding box center [107, 127] width 81 height 35
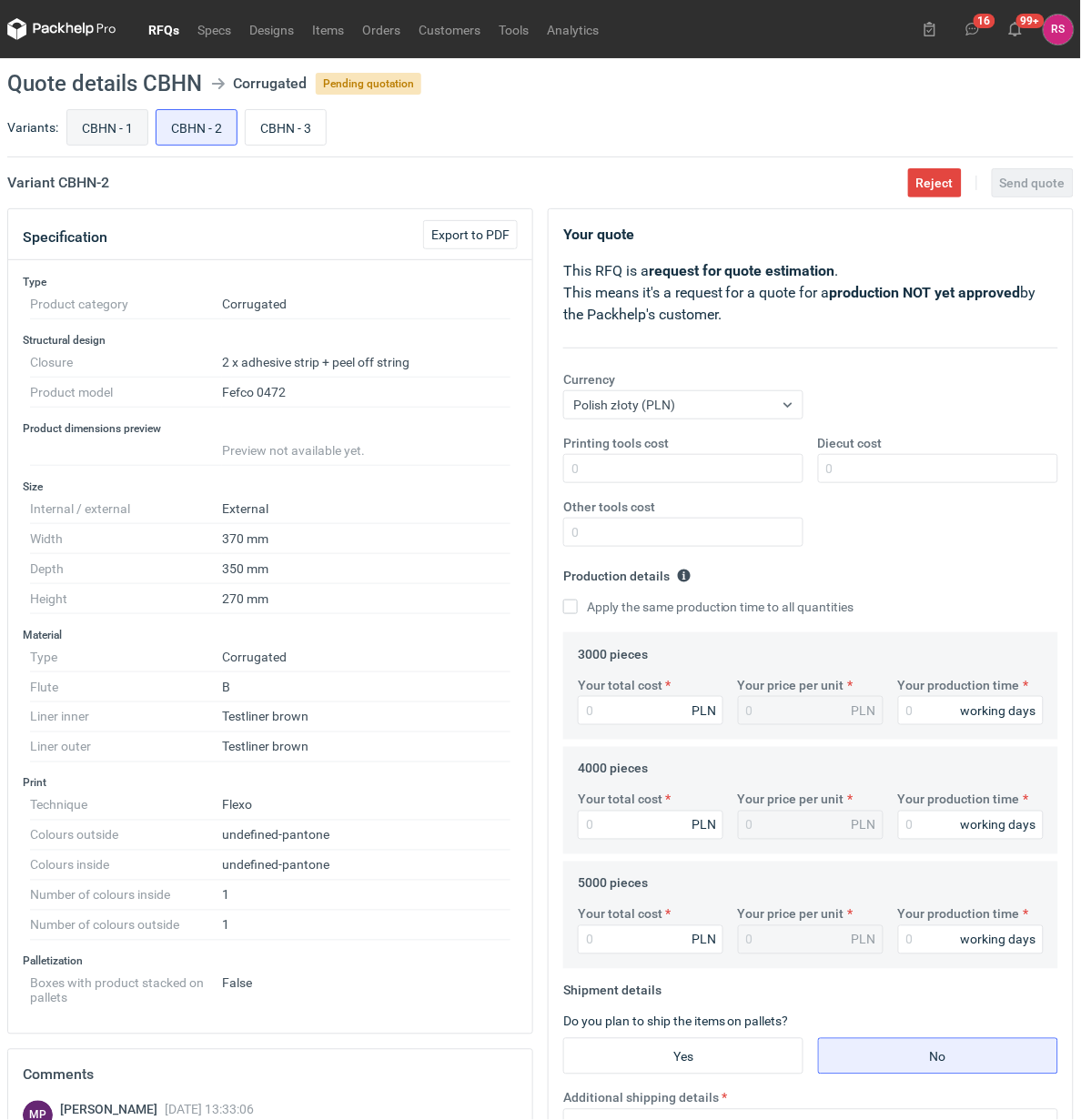
radio input "true"
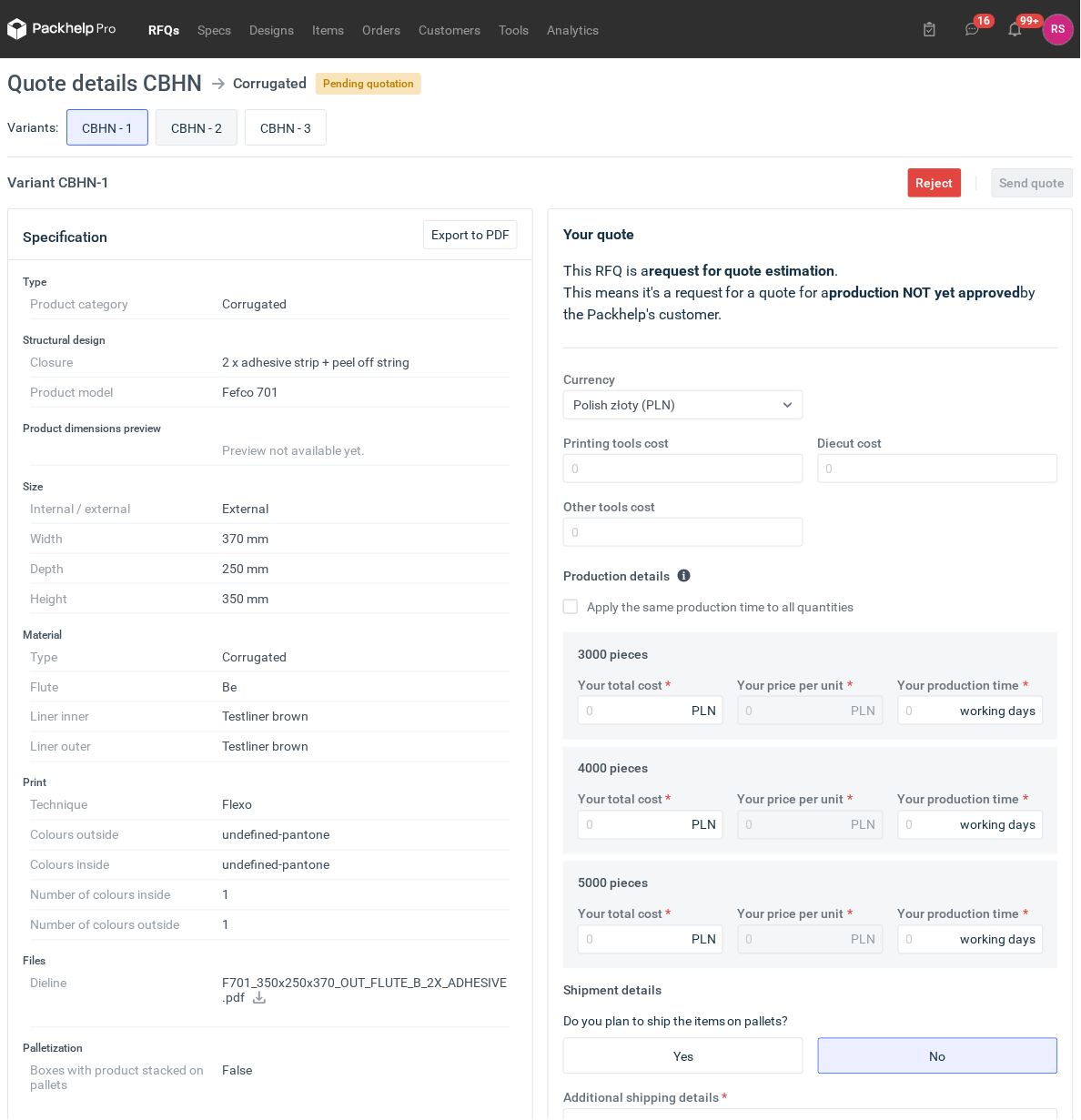
scroll to position [385, 0]
click at [170, 115] on input "CBHN - 2" at bounding box center [196, 127] width 81 height 35
radio input "true"
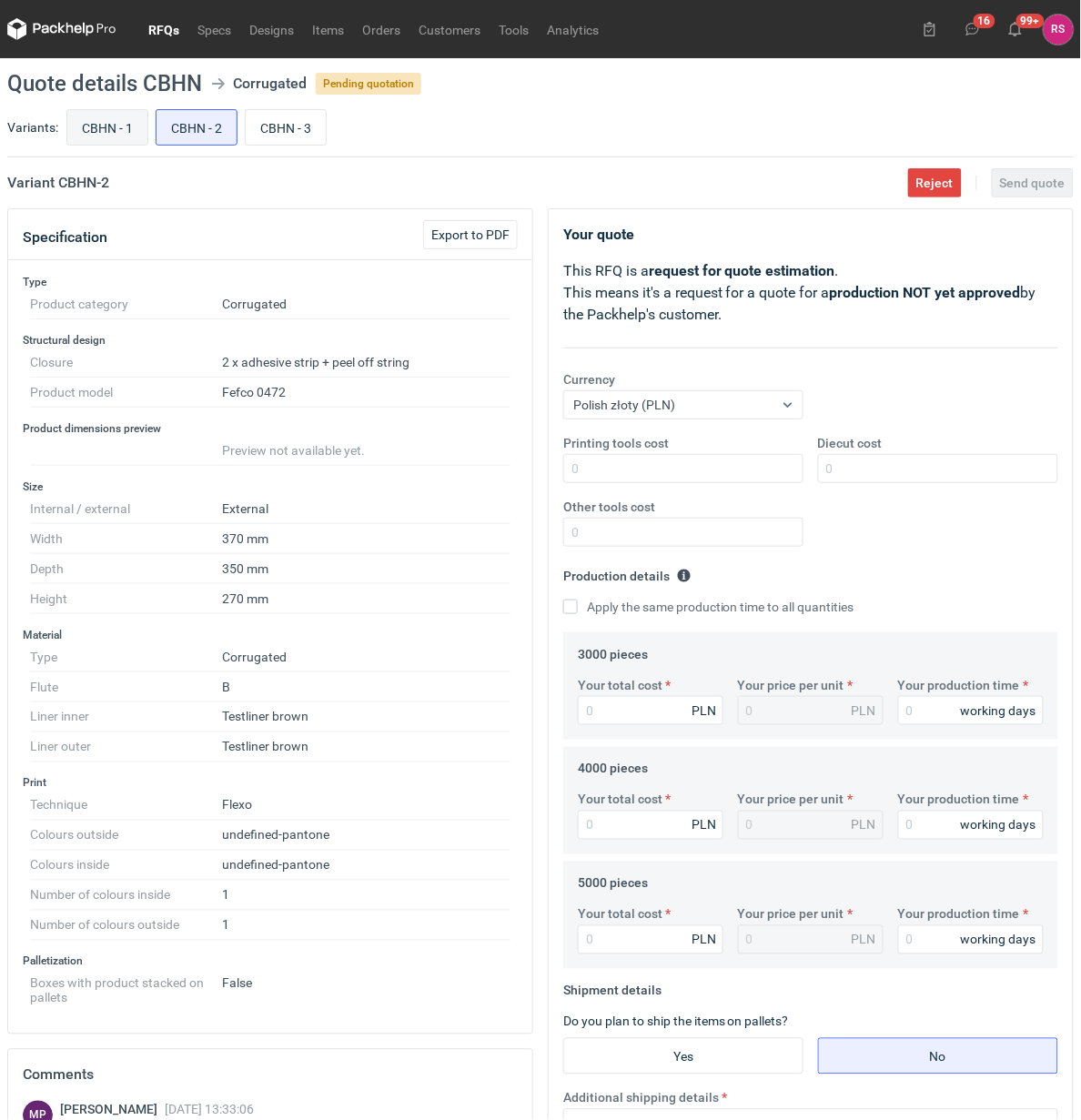
click at [71, 115] on input "CBHN - 1" at bounding box center [107, 127] width 81 height 35
radio input "true"
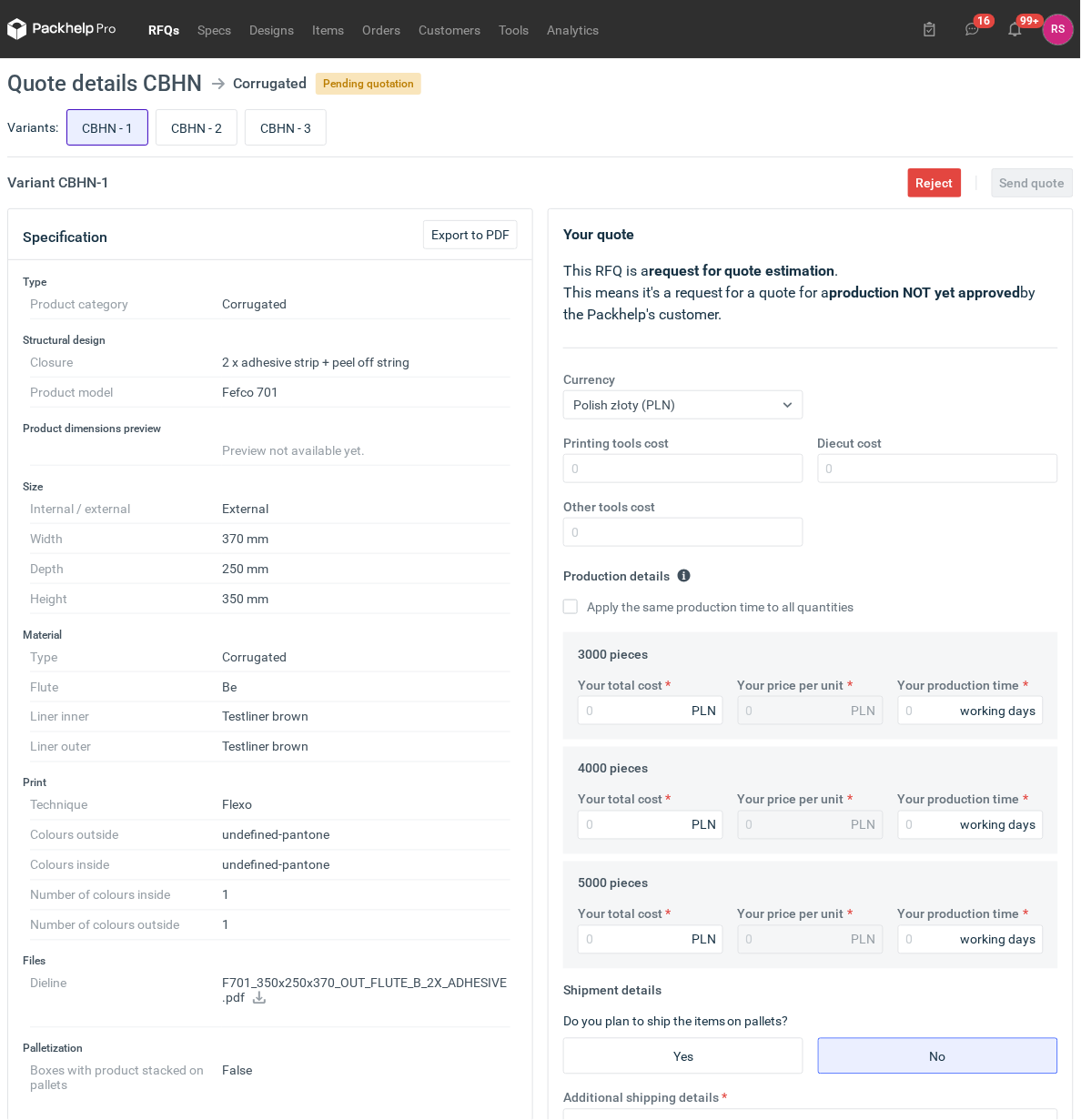
scroll to position [385, 0]
click at [120, 115] on input "CBHN - 1" at bounding box center [107, 127] width 81 height 35
click at [132, 115] on input "CBHN - 1" at bounding box center [107, 127] width 81 height 35
click at [214, 137] on input "CBHN - 2" at bounding box center [196, 127] width 81 height 35
radio input "true"
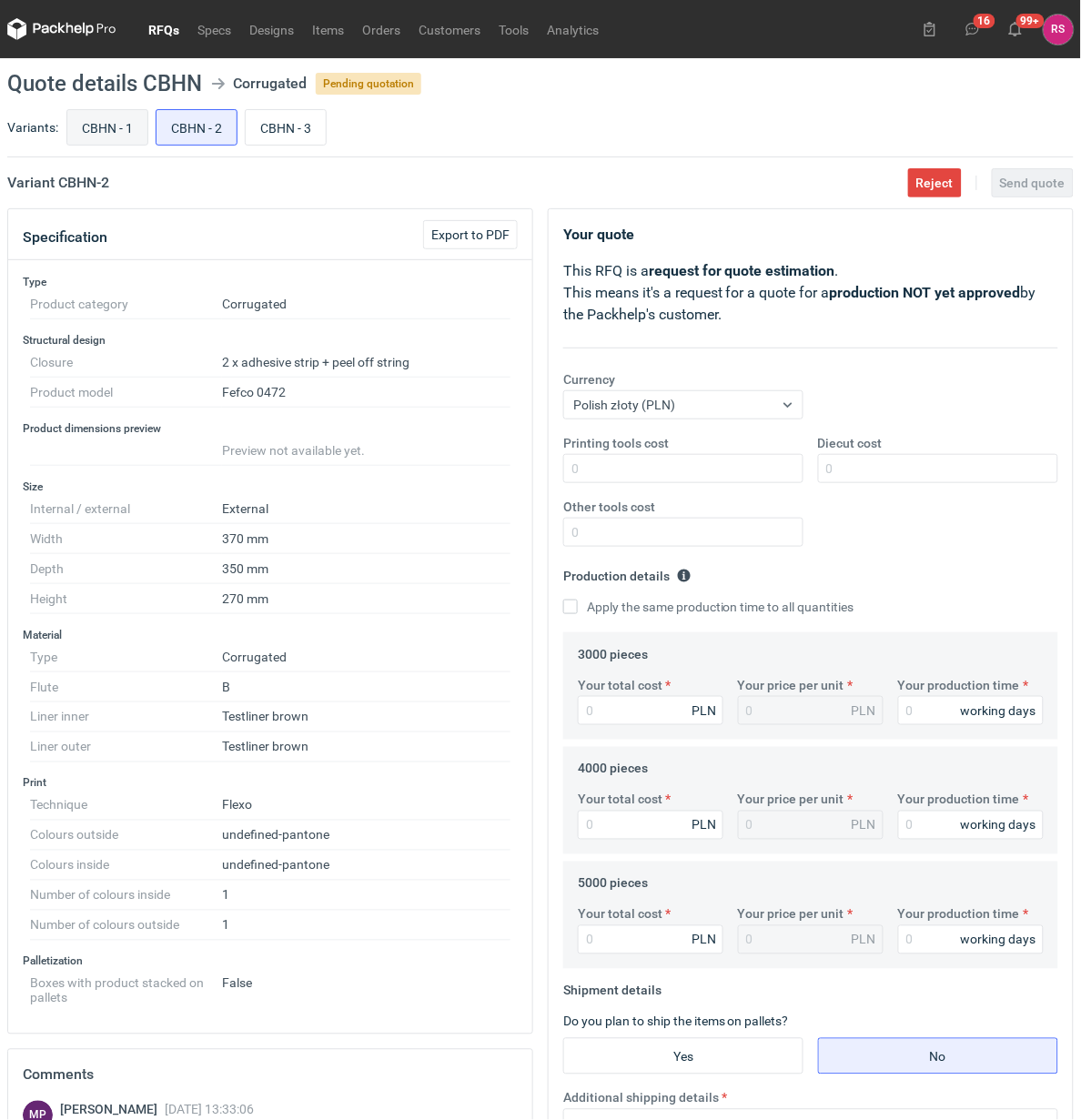
click at [88, 132] on input "CBHN - 1" at bounding box center [107, 127] width 81 height 35
radio input "true"
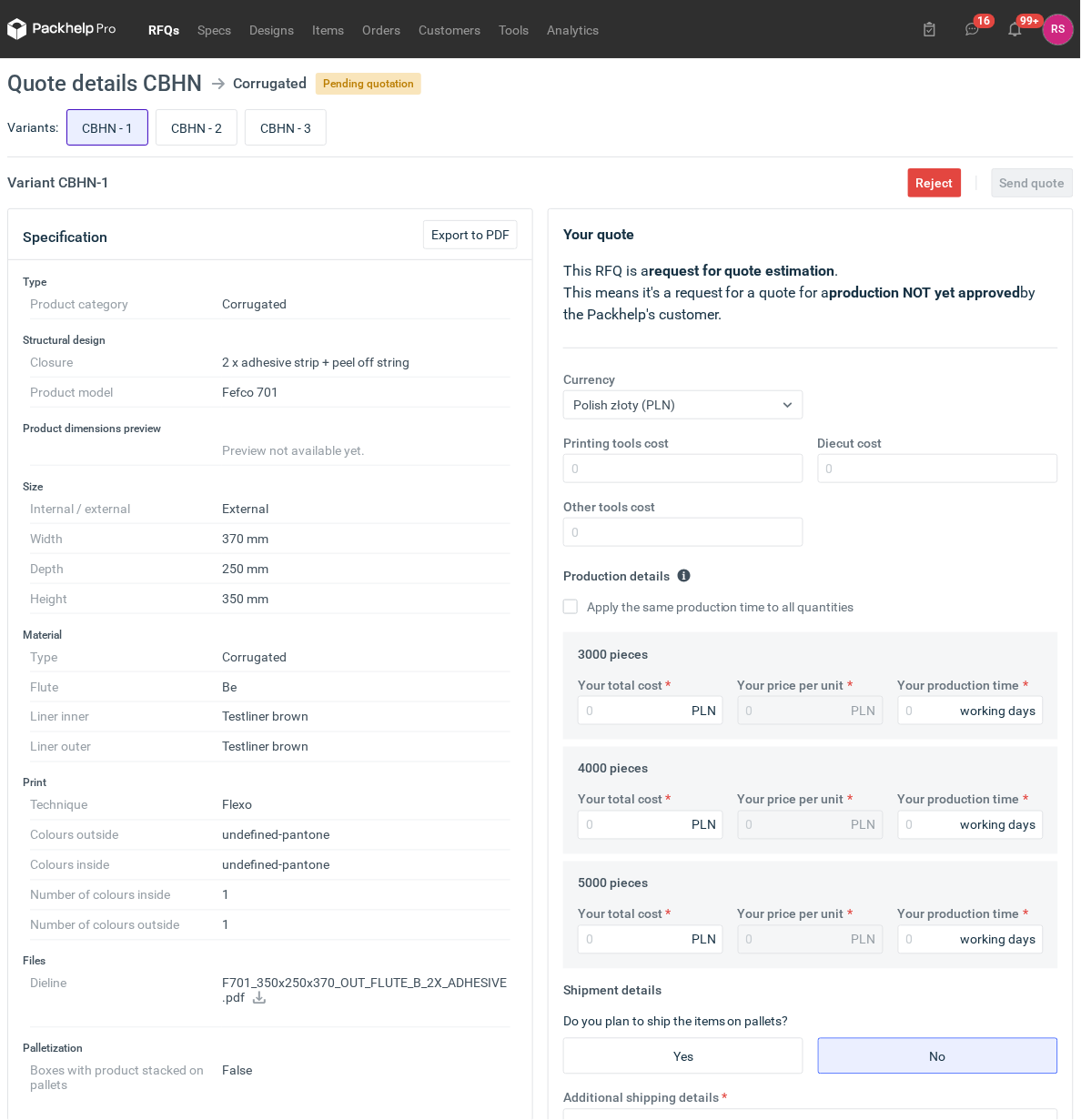
scroll to position [385, 0]
click at [148, 132] on div "CBHN - 1 CBHN - 2 CBHN - 3" at bounding box center [569, 127] width 1011 height 44
click at [202, 130] on input "CBHN - 2" at bounding box center [196, 127] width 81 height 35
radio input "true"
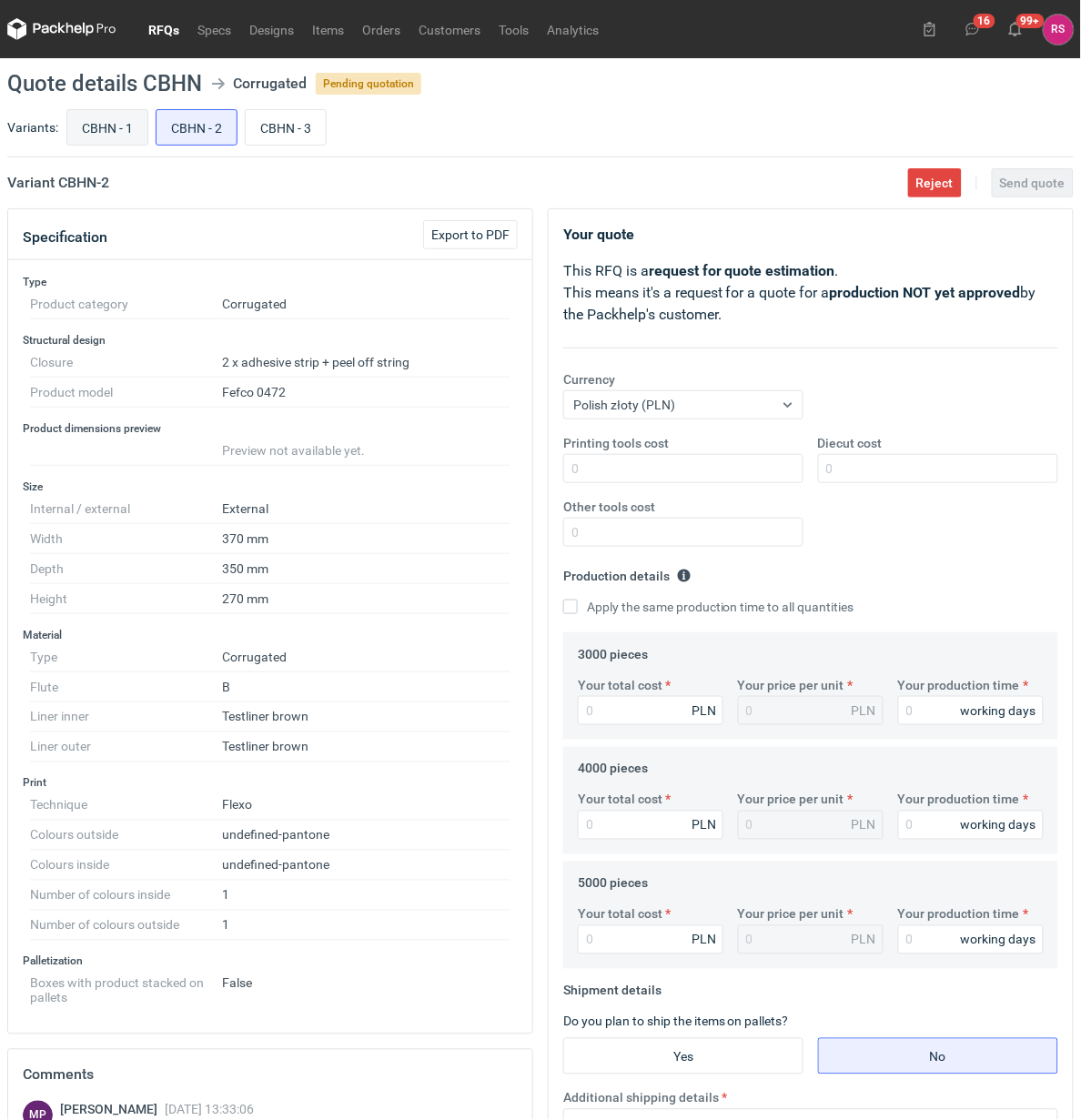
click at [83, 135] on input "CBHN - 1" at bounding box center [107, 127] width 81 height 35
radio input "true"
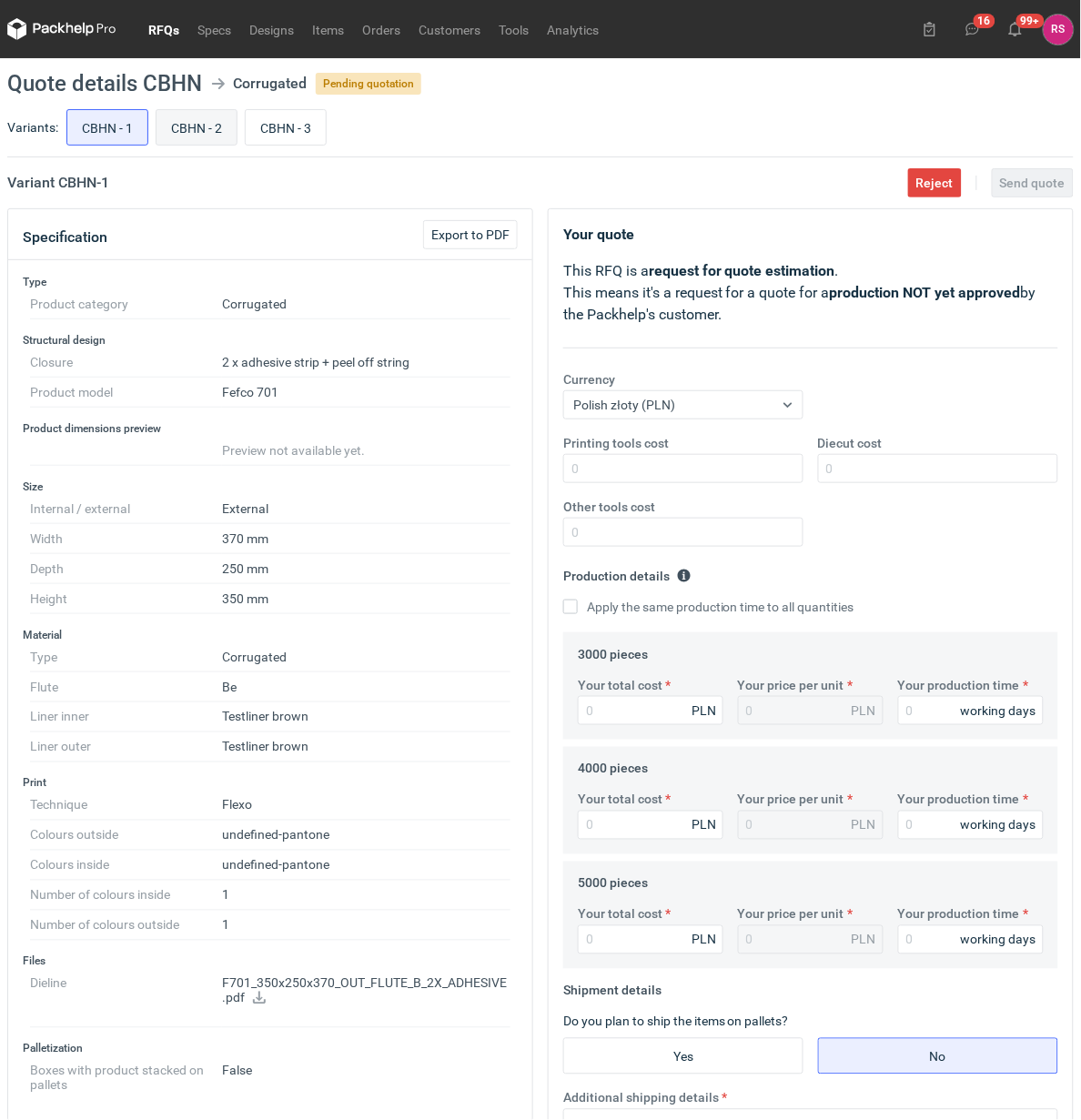
click at [156, 135] on input "CBHN - 2" at bounding box center [196, 127] width 81 height 35
radio input "true"
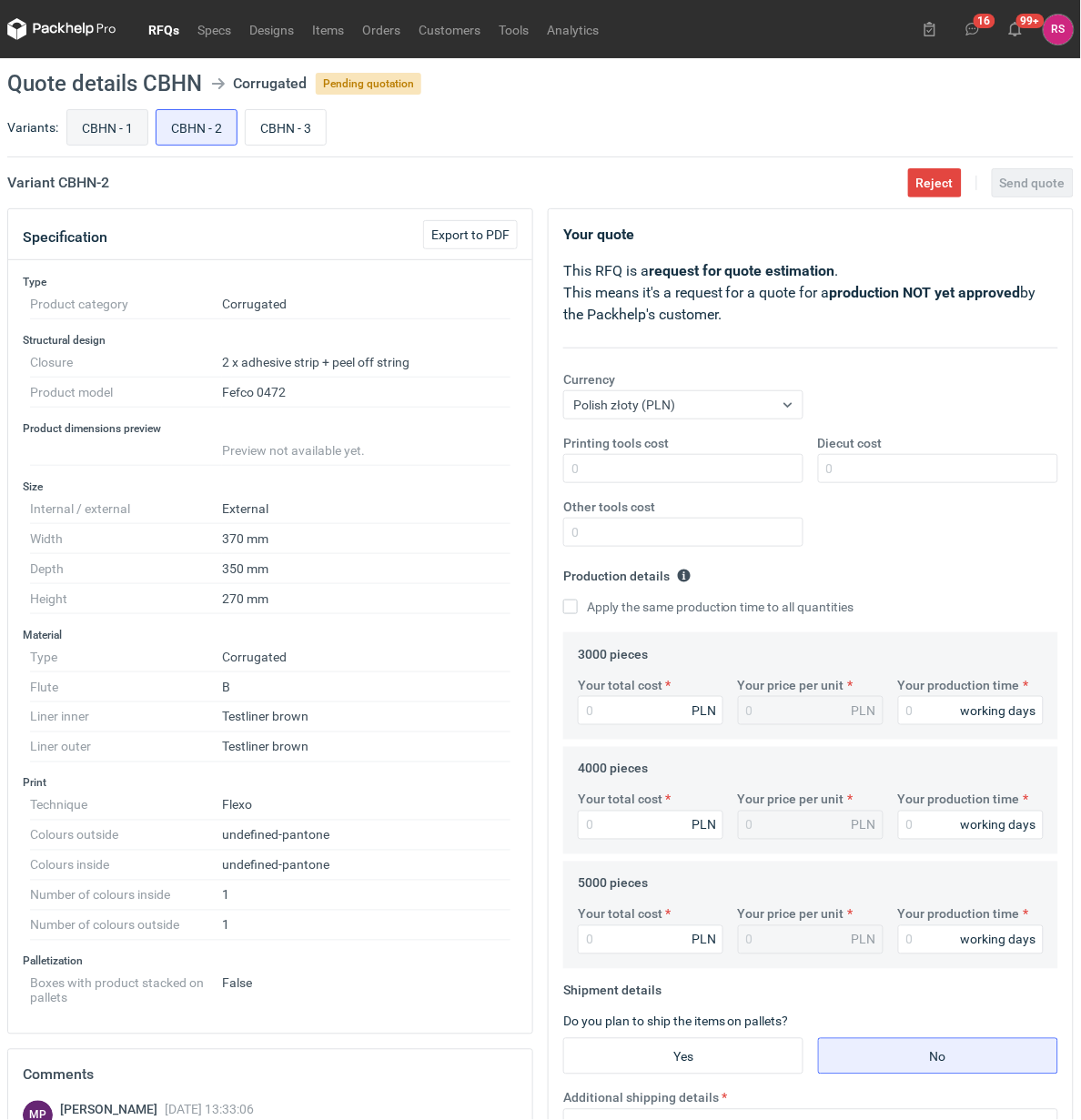
click at [115, 135] on input "CBHN - 1" at bounding box center [107, 127] width 81 height 35
radio input "true"
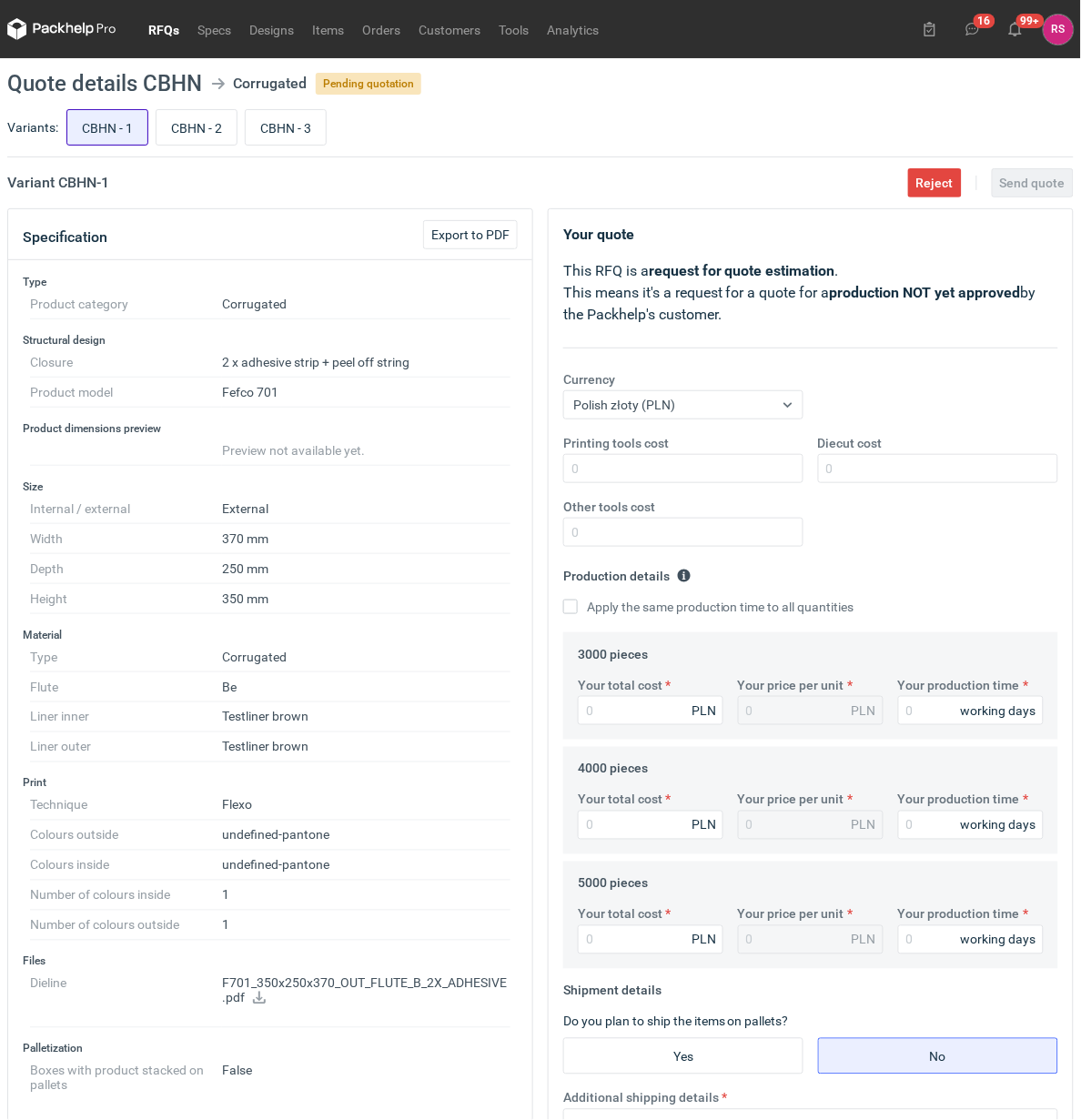
scroll to position [385, 0]
click at [182, 135] on input "CBHN - 2" at bounding box center [196, 127] width 81 height 35
radio input "true"
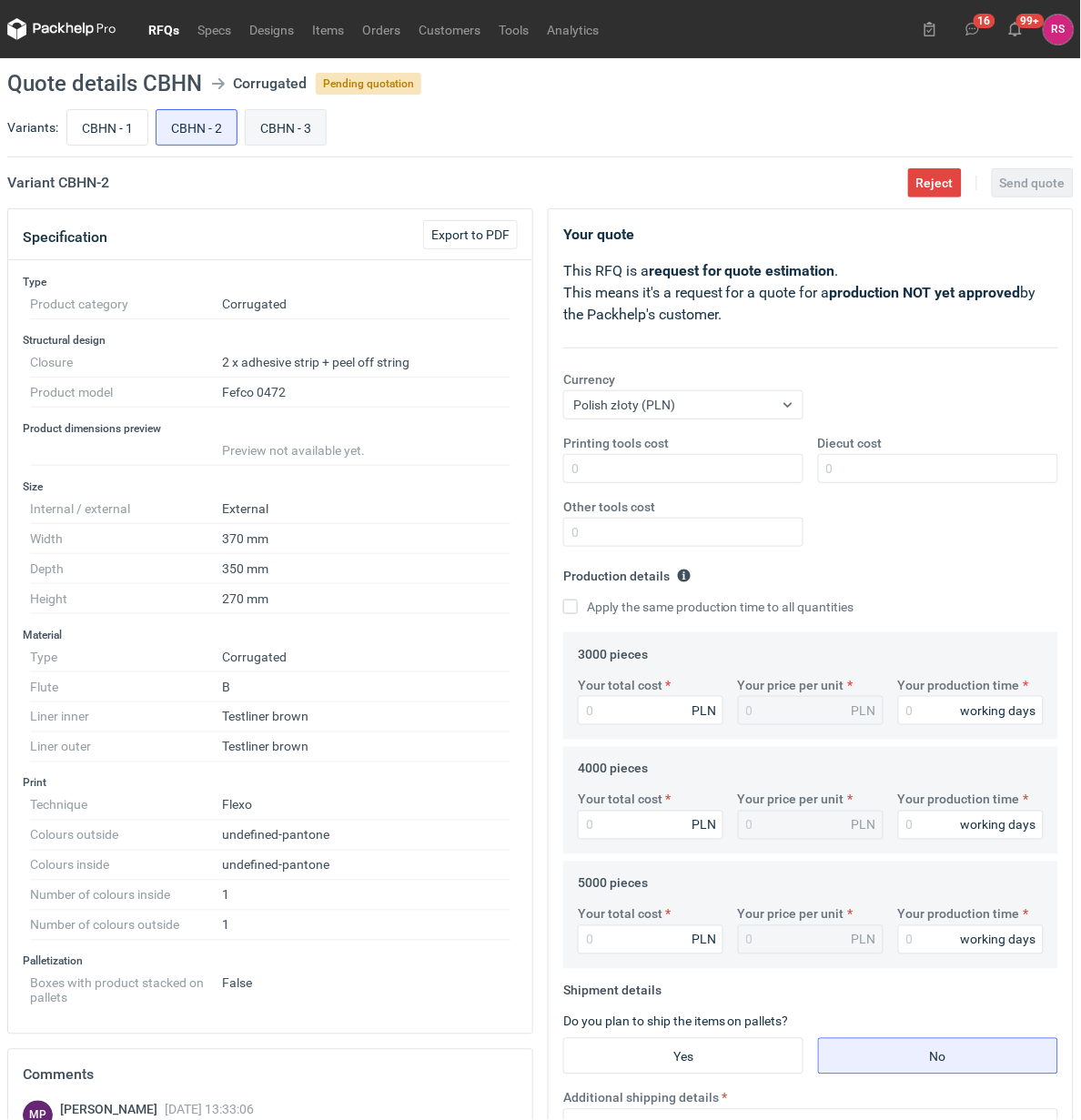
click at [284, 135] on input "CBHN - 3" at bounding box center [285, 127] width 81 height 35
radio input "true"
click at [102, 119] on input "CBHN - 1" at bounding box center [107, 127] width 81 height 35
radio input "true"
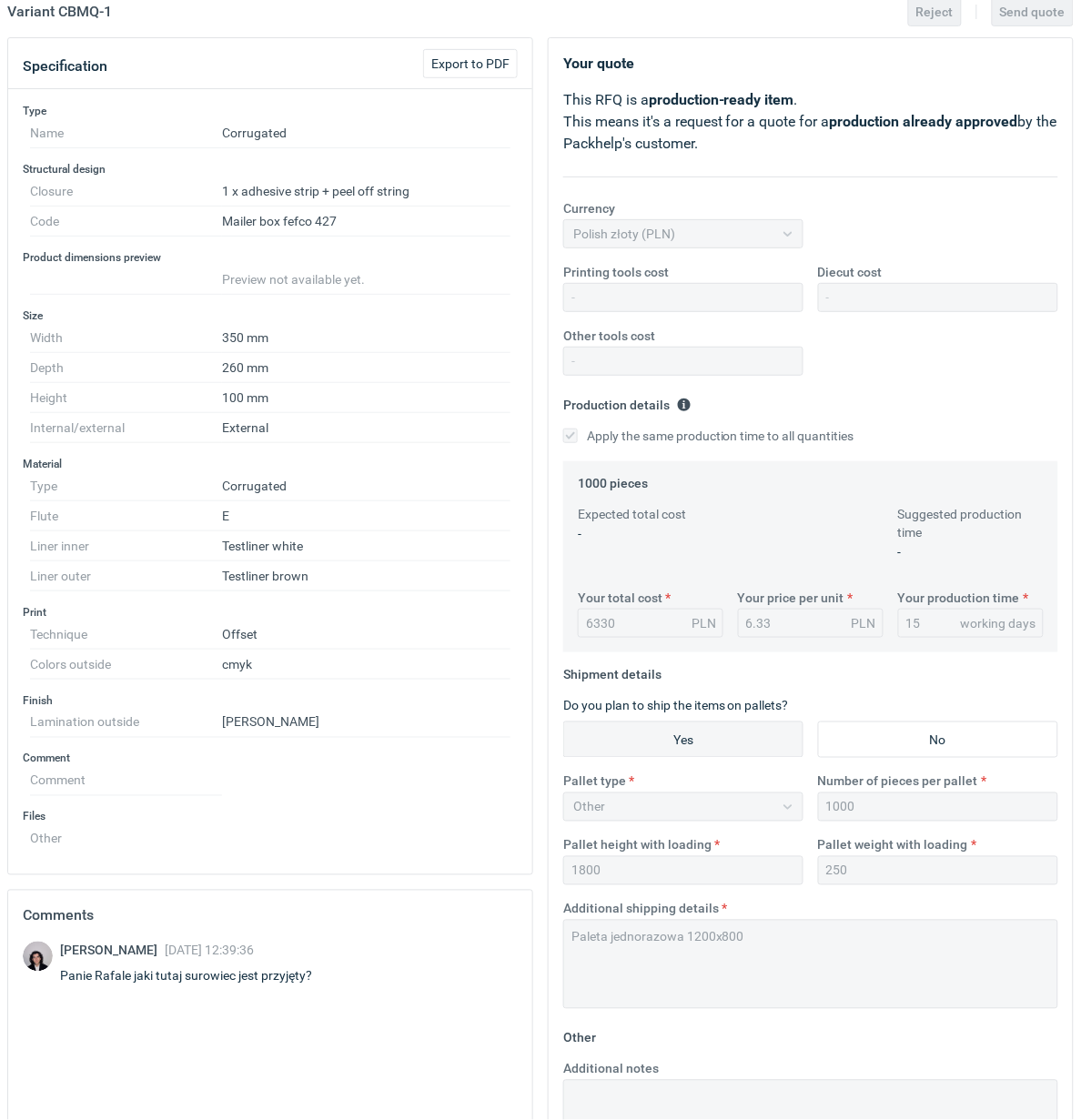
scroll to position [380, 0]
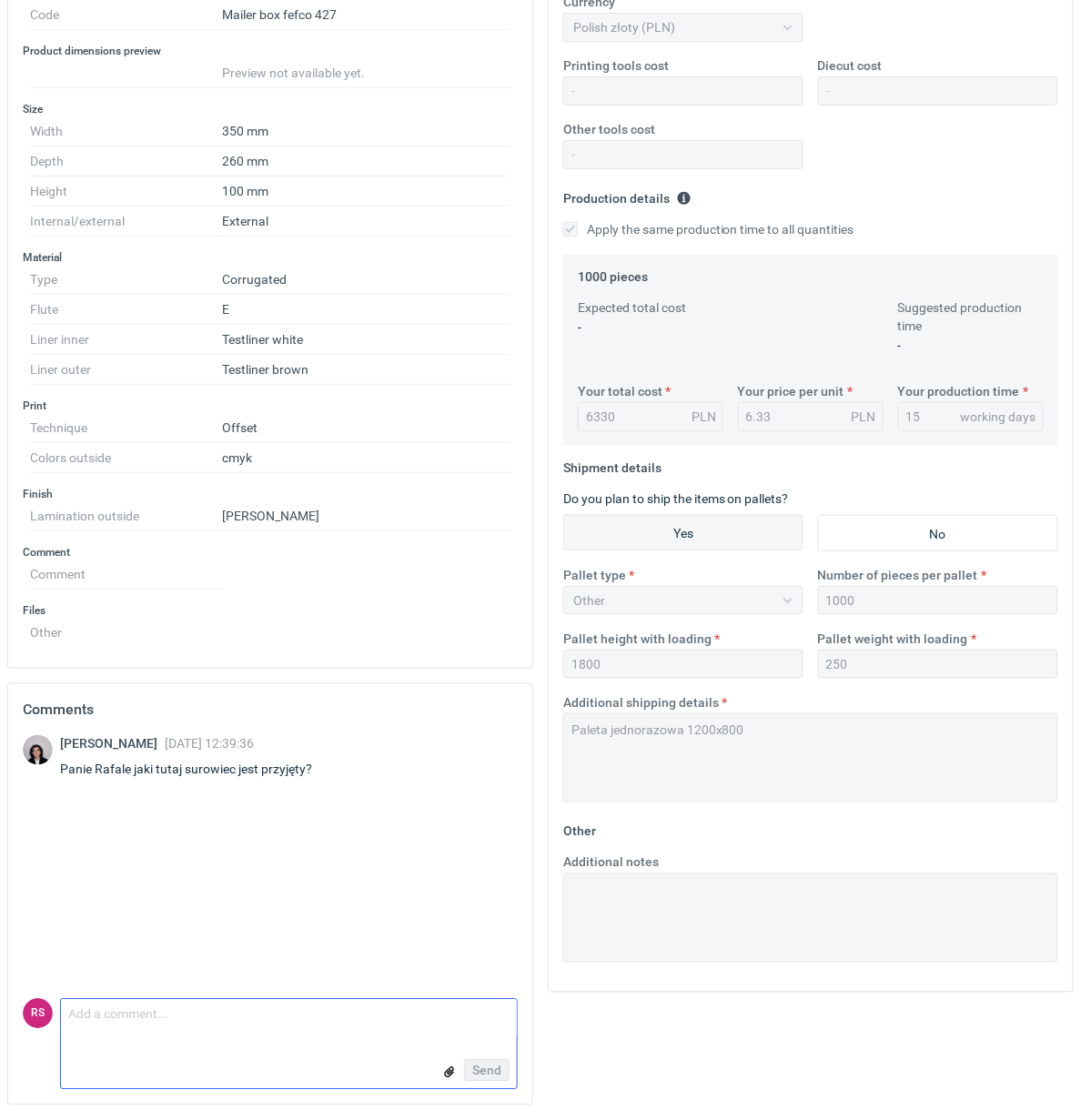
click at [238, 1027] on textarea "Comment message" at bounding box center [289, 1019] width 456 height 38
paste textarea "Fala E biała 120/100 / GD2 210"
type textarea "Panie S3ebastianie, Fala E biała 120/100 / GD2 210"
click at [487, 1071] on span "Send" at bounding box center [487, 1071] width 29 height 13
